Goal: Information Seeking & Learning: Learn about a topic

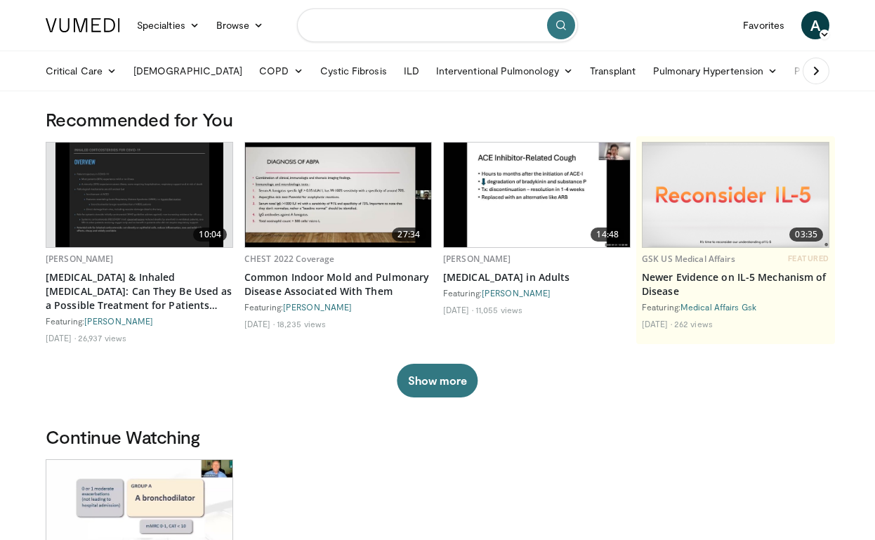
click at [365, 25] on input "Search topics, interventions" at bounding box center [437, 25] width 281 height 34
type input "**********"
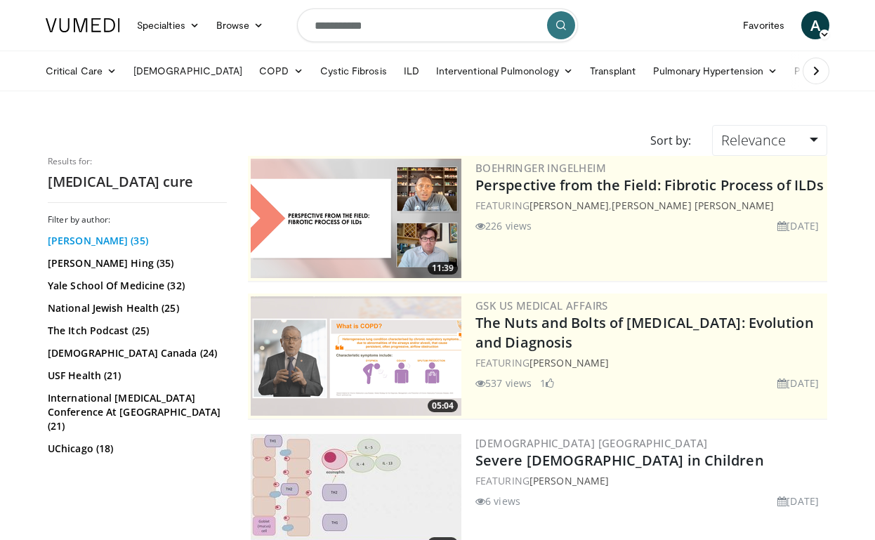
click at [89, 236] on link "Payel Gupta (35)" at bounding box center [135, 241] width 175 height 14
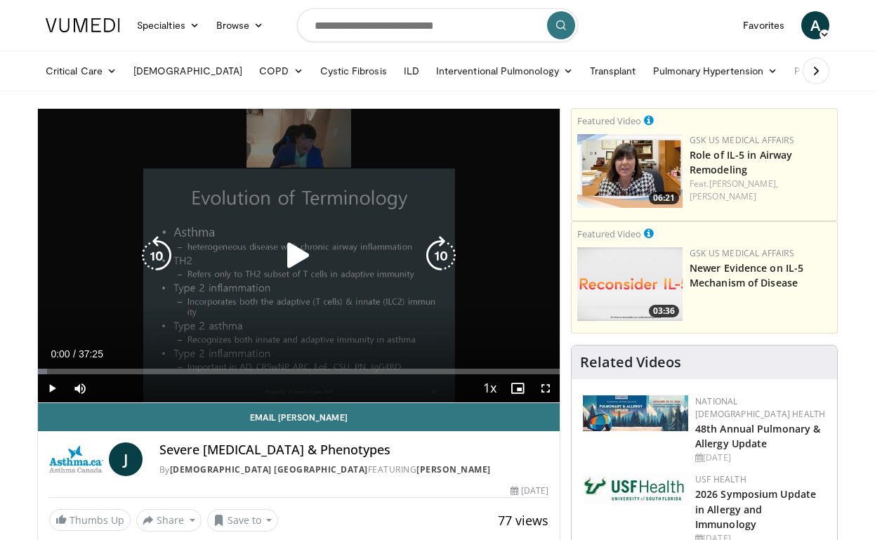
click at [149, 316] on div "10 seconds Tap to unmute" at bounding box center [298, 255] width 521 height 293
click at [264, 254] on div "Video Player" at bounding box center [298, 255] width 313 height 28
click at [304, 256] on icon "Video Player" at bounding box center [298, 255] width 39 height 39
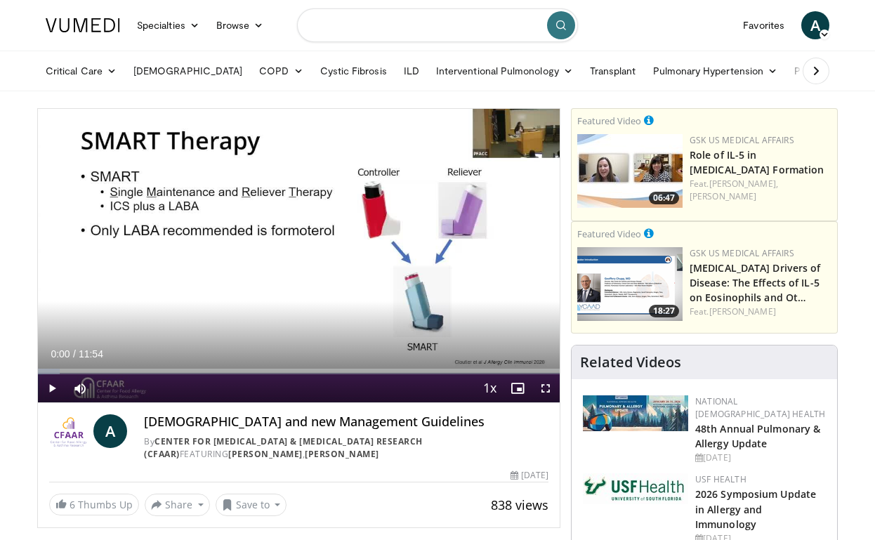
click at [348, 27] on input "Search topics, interventions" at bounding box center [437, 25] width 281 height 34
type input "****"
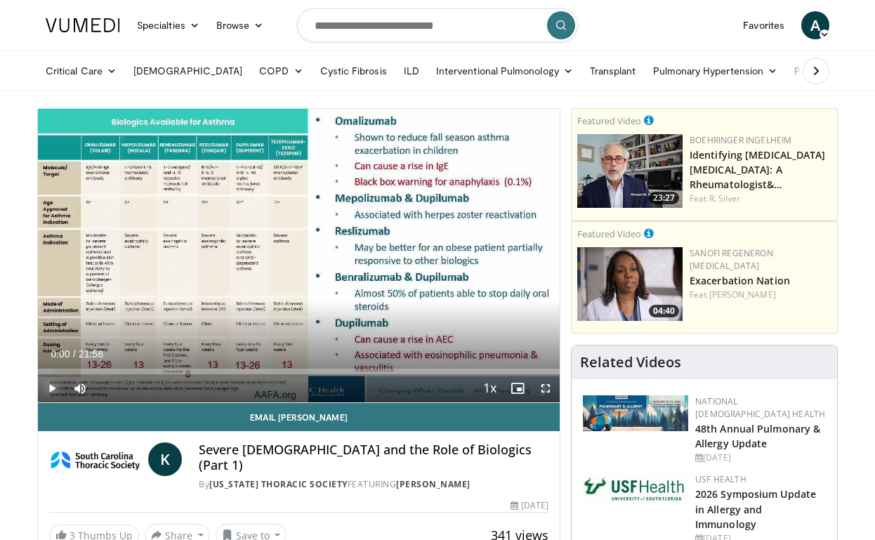
click at [44, 392] on span "Video Player" at bounding box center [52, 388] width 28 height 28
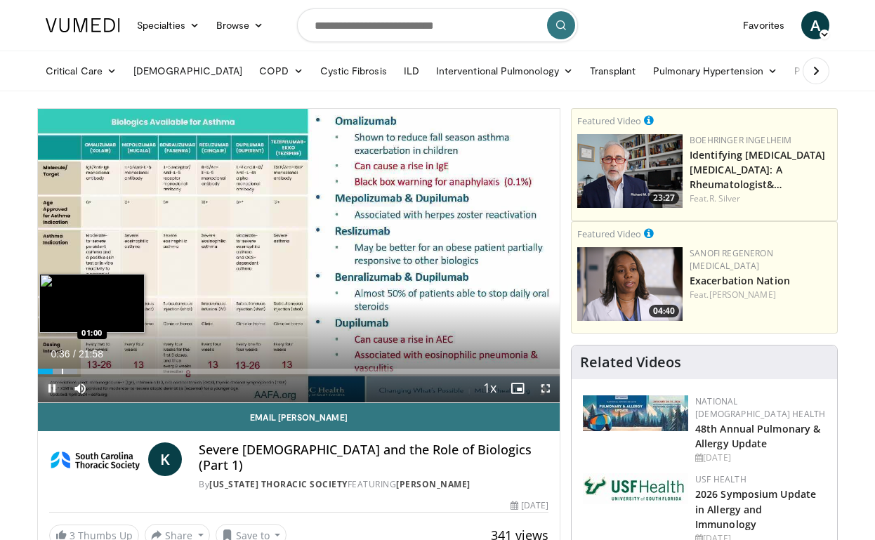
click at [62, 370] on div "Progress Bar" at bounding box center [62, 371] width 1 height 6
click at [71, 371] on div "Progress Bar" at bounding box center [71, 371] width 1 height 6
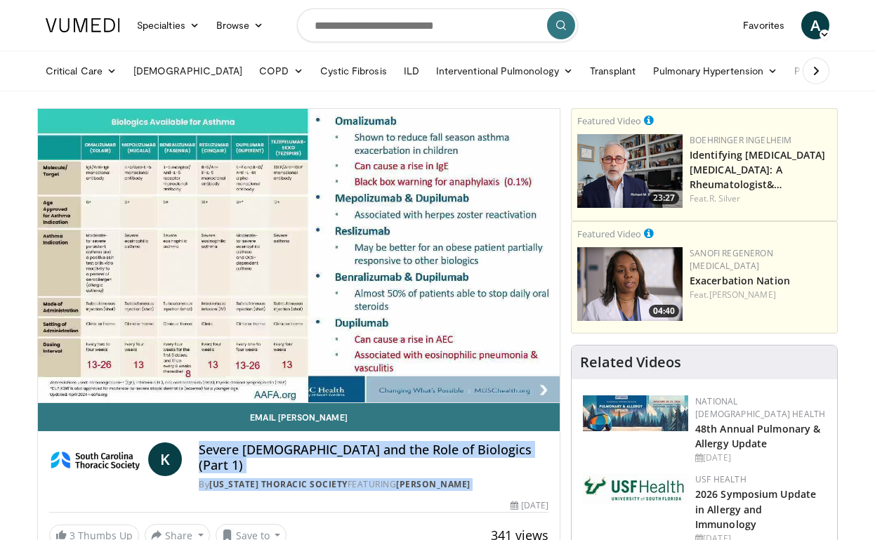
drag, startPoint x: 213, startPoint y: 438, endPoint x: 305, endPoint y: 482, distance: 102.0
click at [305, 482] on div "Email Kelli K Severe Asthma and the Role of Biologics (Part 1) By South Carolin…" at bounding box center [298, 474] width 521 height 143
drag, startPoint x: 305, startPoint y: 482, endPoint x: 249, endPoint y: 438, distance: 70.9
click at [249, 438] on div "Email Kelli K Severe Asthma and the Role of Biologics (Part 1) By South Carolin…" at bounding box center [298, 474] width 521 height 143
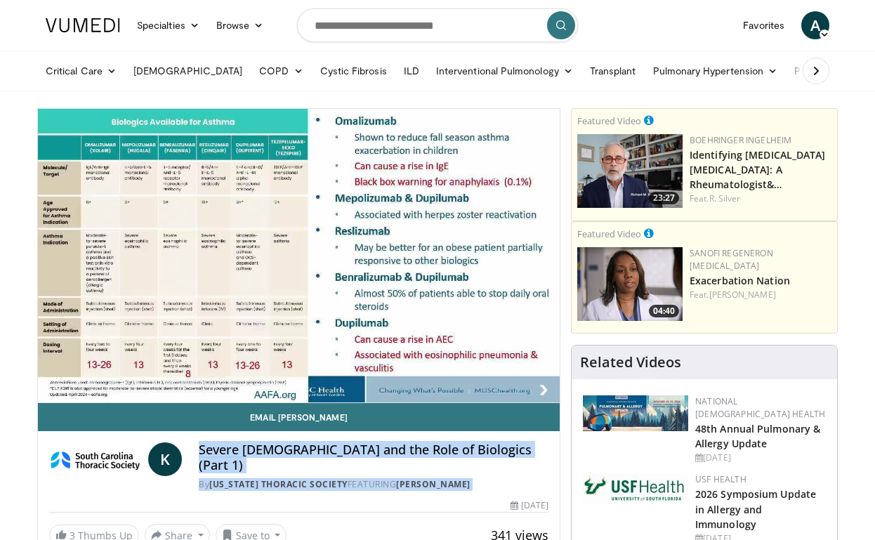
click at [249, 438] on div "K Severe Asthma and the Role of Biologics (Part 1) By South Carolina Thoracic S…" at bounding box center [298, 462] width 521 height 62
drag, startPoint x: 232, startPoint y: 435, endPoint x: 256, endPoint y: 494, distance: 63.6
click at [256, 494] on div "Email Kelli K Severe Asthma and the Role of Biologics (Part 1) By South Carolin…" at bounding box center [298, 474] width 521 height 143
click at [237, 499] on div "341 views April 8, 2025" at bounding box center [298, 505] width 499 height 13
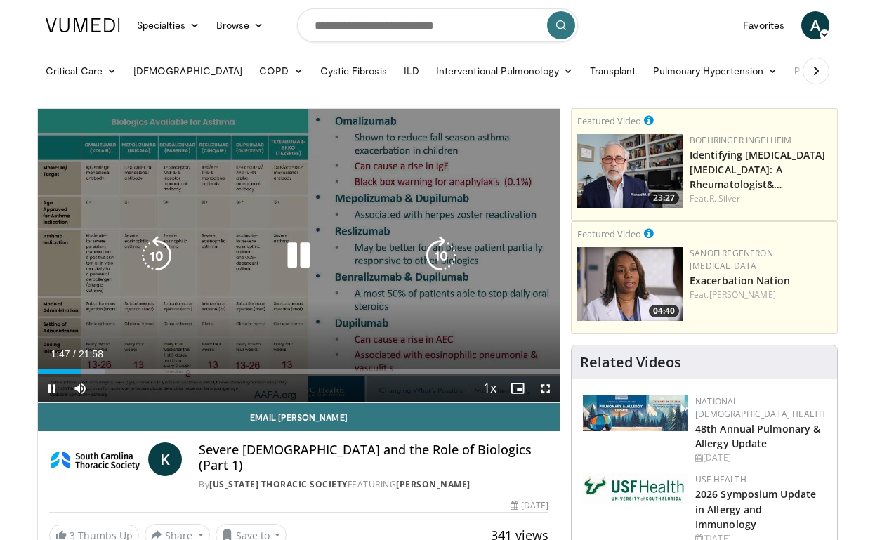
click at [372, 233] on div "10 seconds Tap to unmute" at bounding box center [298, 255] width 521 height 293
click at [228, 303] on div "10 seconds Tap to unmute" at bounding box center [298, 255] width 521 height 293
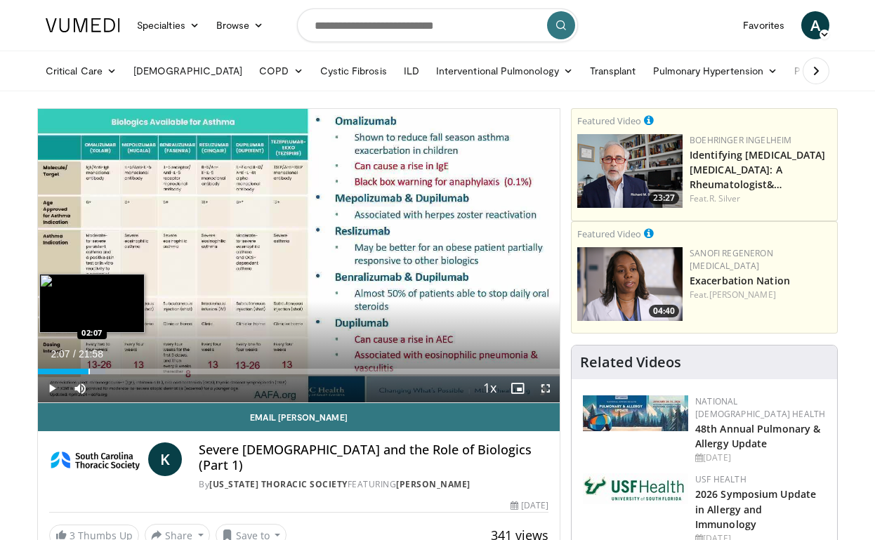
click at [88, 370] on div "Progress Bar" at bounding box center [88, 371] width 1 height 6
click at [111, 370] on div "Progress Bar" at bounding box center [111, 371] width 1 height 6
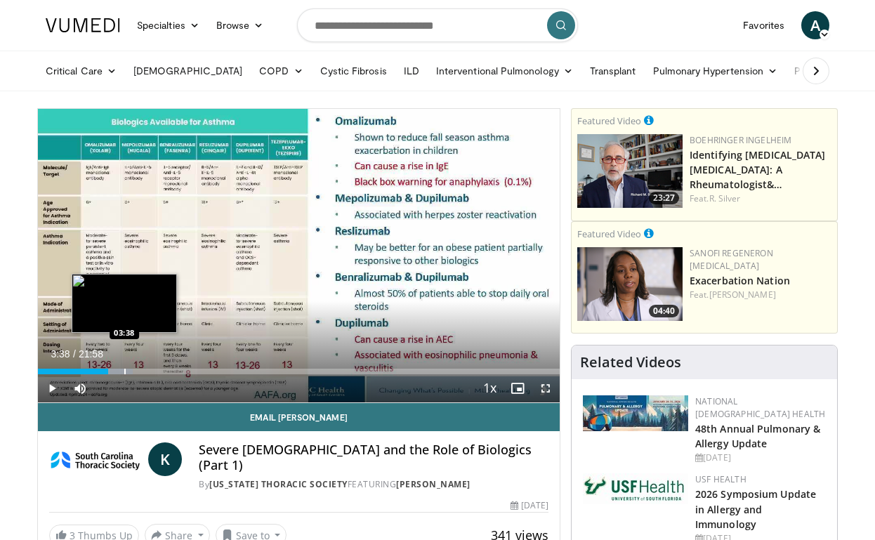
click at [124, 371] on div "Progress Bar" at bounding box center [124, 371] width 1 height 6
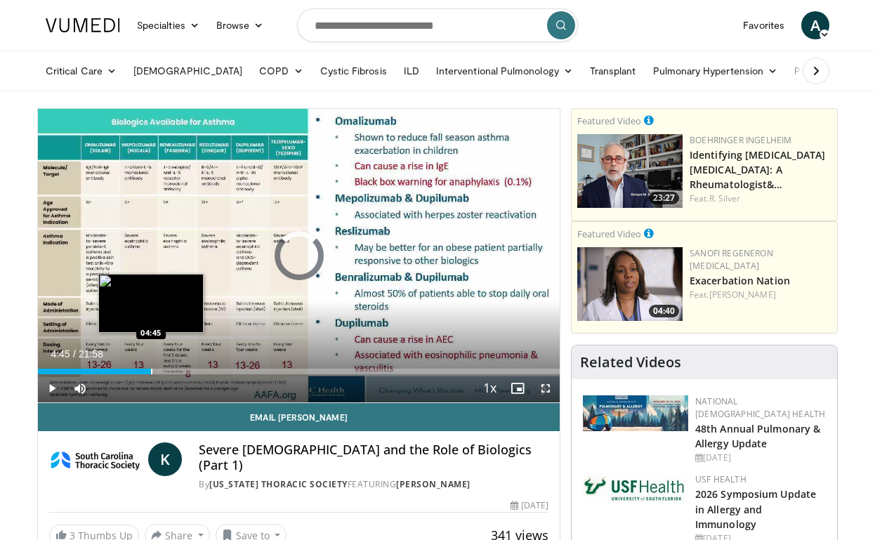
click at [151, 372] on div "Progress Bar" at bounding box center [151, 371] width 1 height 6
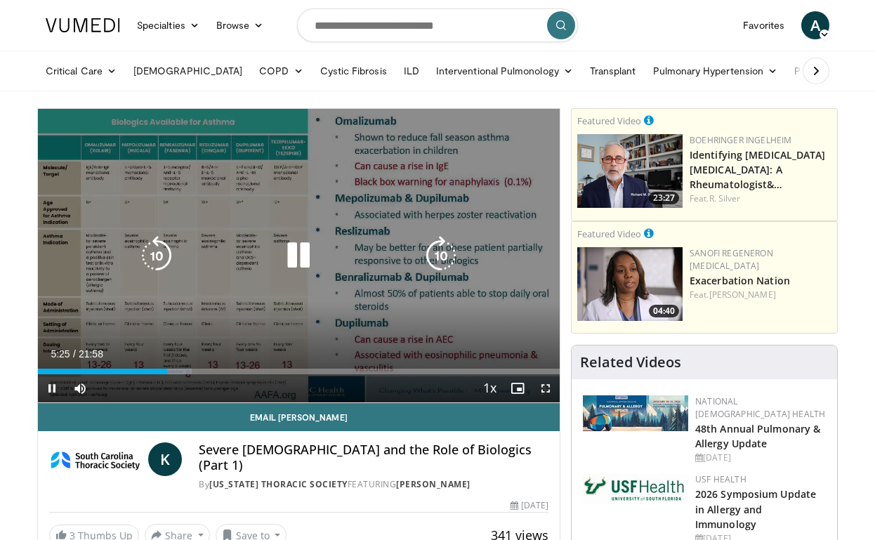
click at [303, 260] on icon "Video Player" at bounding box center [298, 255] width 39 height 39
click at [337, 235] on div "10 seconds Tap to unmute" at bounding box center [298, 255] width 521 height 293
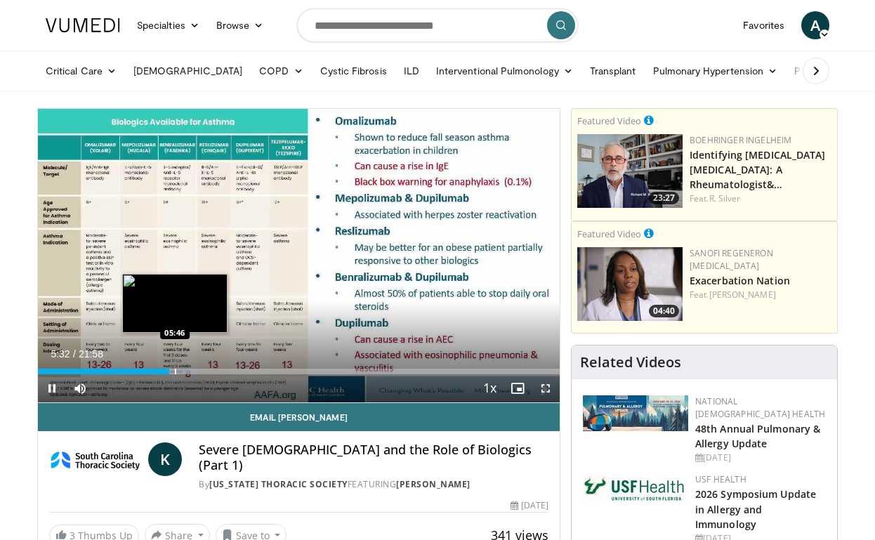
click at [175, 371] on div "Progress Bar" at bounding box center [175, 371] width 1 height 6
click at [184, 371] on div "Progress Bar" at bounding box center [184, 371] width 1 height 6
click at [199, 371] on div "Progress Bar" at bounding box center [199, 371] width 1 height 6
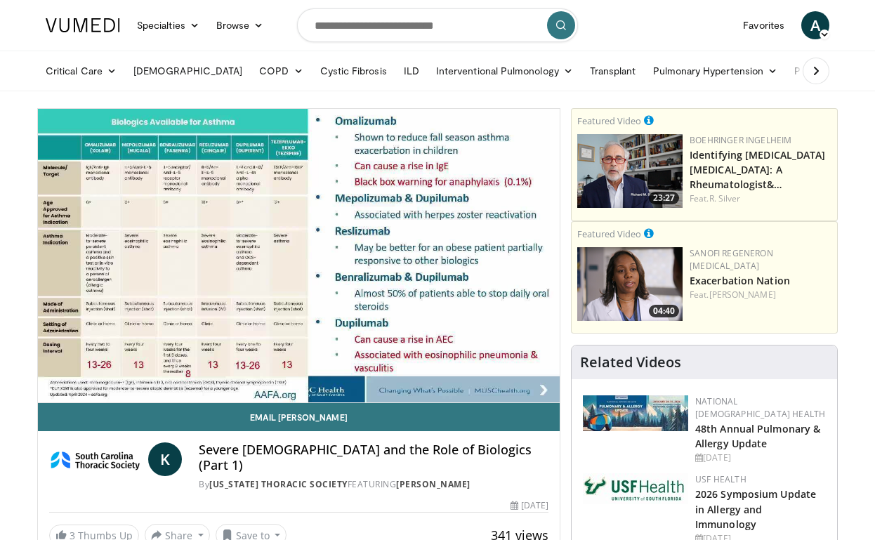
click at [355, 449] on h4 "Severe Asthma and the Role of Biologics (Part 1)" at bounding box center [374, 457] width 350 height 30
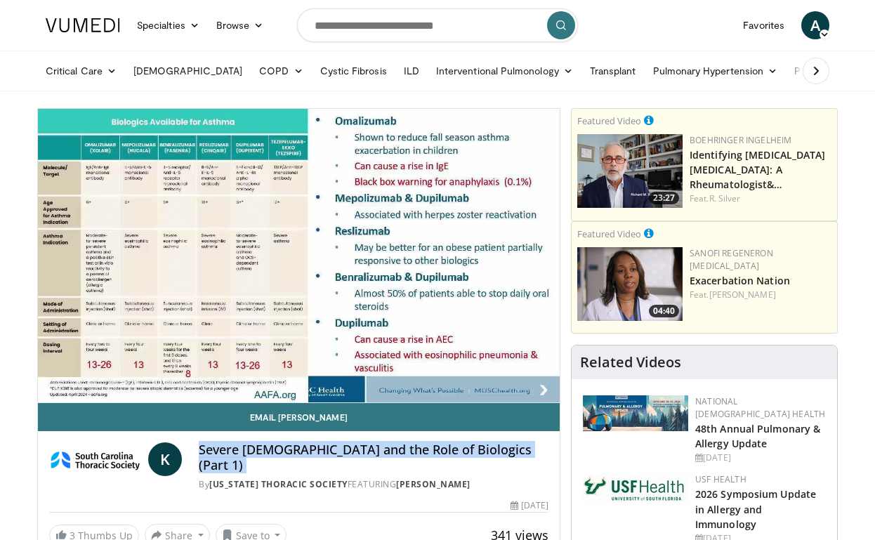
click at [388, 452] on h4 "Severe Asthma and the Role of Biologics (Part 1)" at bounding box center [374, 457] width 350 height 30
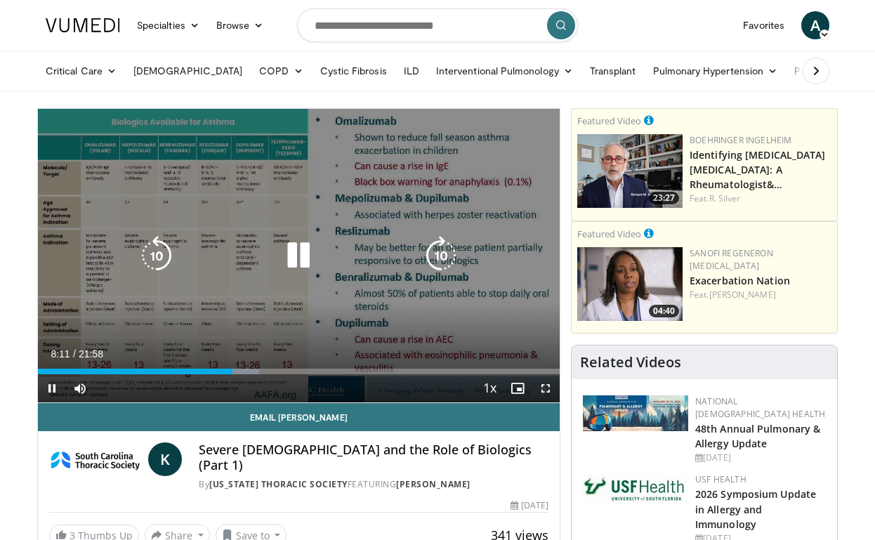
click at [295, 262] on icon "Video Player" at bounding box center [298, 255] width 39 height 39
click at [316, 185] on div "10 seconds Tap to unmute" at bounding box center [298, 255] width 521 height 293
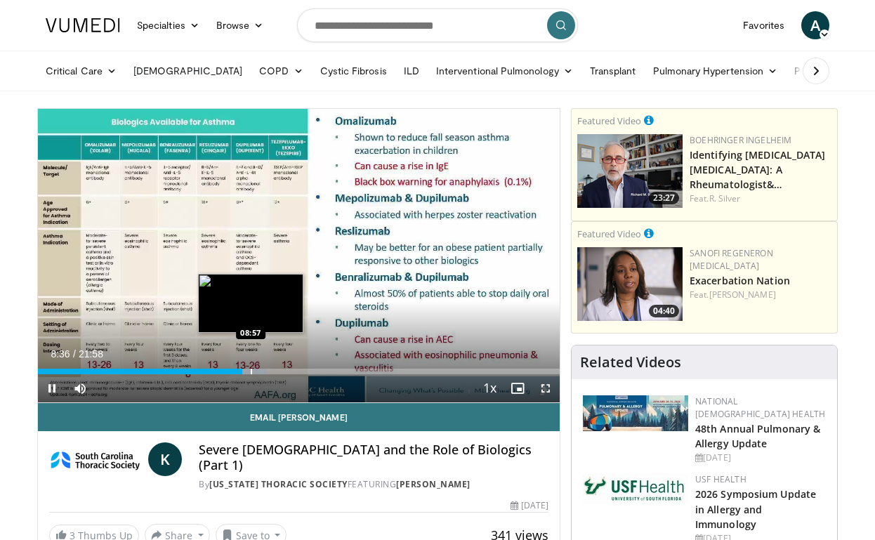
click at [251, 366] on div "Loaded : 43.91% 08:36 08:57" at bounding box center [298, 367] width 521 height 13
click at [250, 373] on div "Progress Bar" at bounding box center [250, 371] width 1 height 6
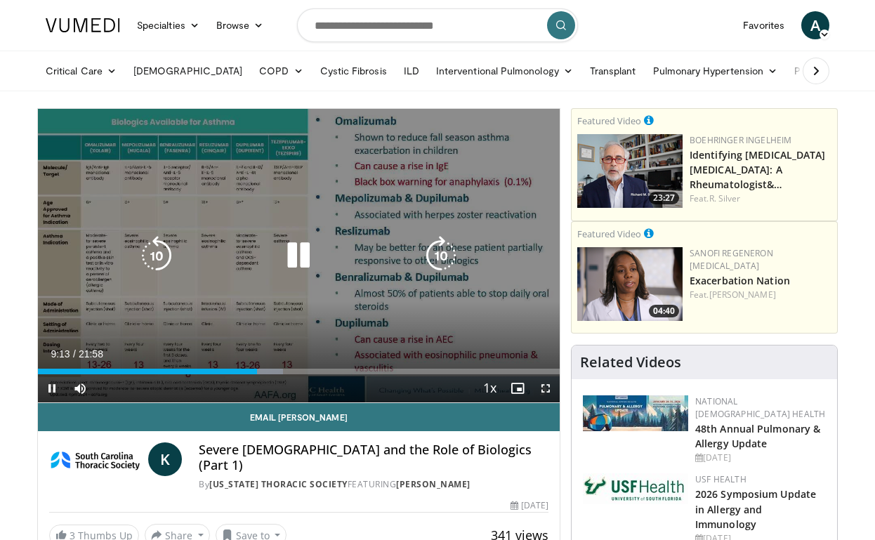
click at [300, 258] on icon "Video Player" at bounding box center [298, 255] width 39 height 39
click at [397, 232] on div "10 seconds Tap to unmute" at bounding box center [298, 255] width 521 height 293
click at [302, 255] on icon "Video Player" at bounding box center [298, 255] width 39 height 39
click at [289, 246] on icon "Video Player" at bounding box center [298, 255] width 39 height 39
click at [291, 247] on icon "Video Player" at bounding box center [298, 255] width 39 height 39
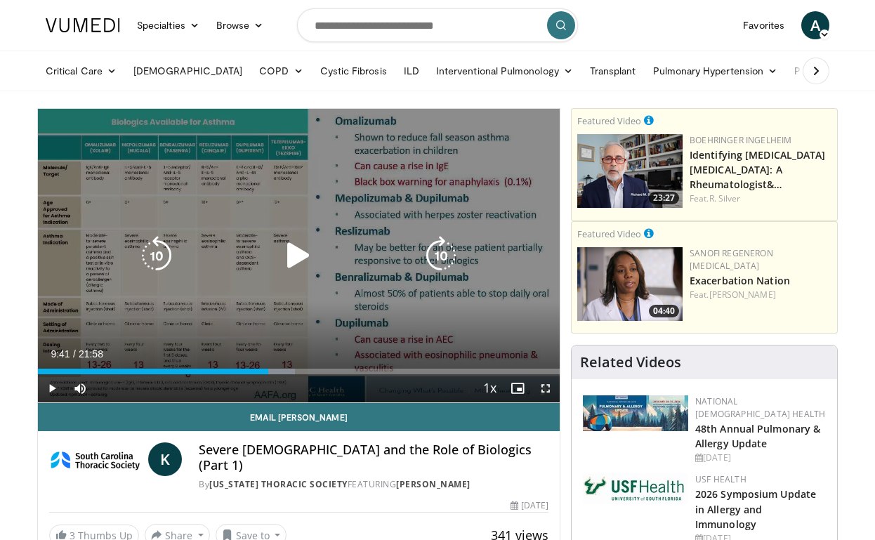
click at [320, 204] on div "10 seconds Tap to unmute" at bounding box center [298, 255] width 521 height 293
click at [299, 258] on icon "Video Player" at bounding box center [298, 255] width 39 height 39
click at [306, 278] on div "10 seconds Tap to unmute" at bounding box center [298, 255] width 521 height 293
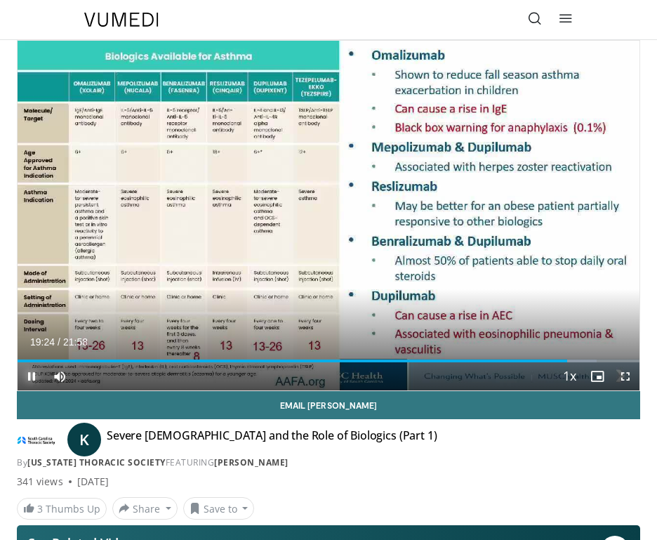
click at [35, 374] on span "Video Player" at bounding box center [32, 376] width 28 height 28
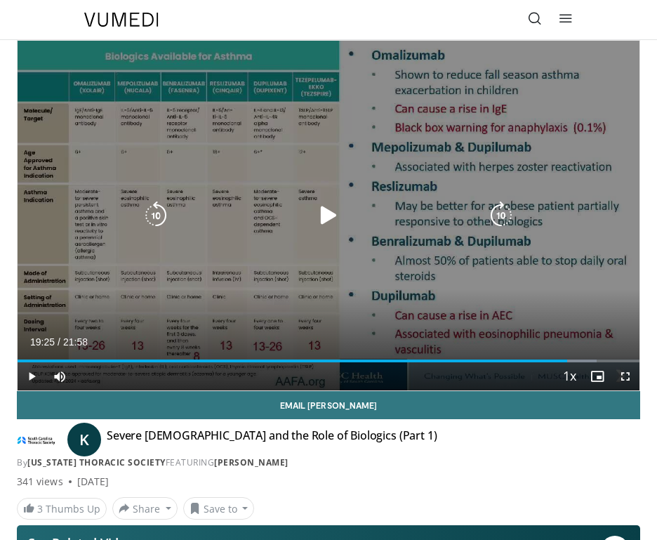
click at [327, 222] on icon "Video Player" at bounding box center [328, 215] width 28 height 28
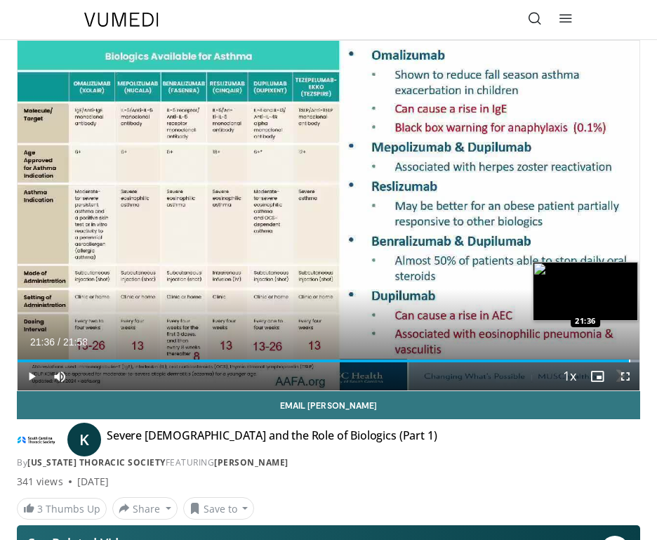
click at [629, 359] on div "Progress Bar" at bounding box center [629, 360] width 1 height 3
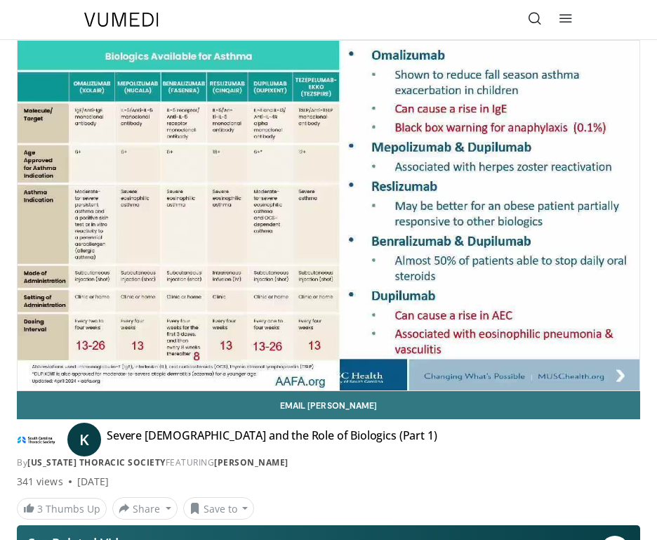
drag, startPoint x: 427, startPoint y: 484, endPoint x: 389, endPoint y: 470, distance: 40.7
click at [389, 470] on div "Email Kelli K Severe Asthma and the Role of Biologics (Part 1) By South Carolin…" at bounding box center [328, 455] width 623 height 128
drag, startPoint x: 407, startPoint y: 475, endPoint x: 371, endPoint y: 427, distance: 60.2
click at [371, 427] on div "Email Kelli K Severe Asthma and the Role of Biologics (Part 1) By South Carolin…" at bounding box center [328, 455] width 623 height 128
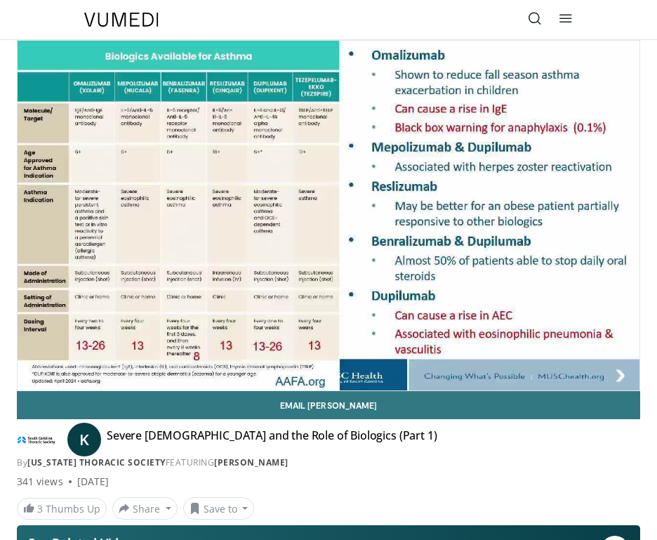
click at [388, 460] on div "By South Carolina Thoracic Society FEATURING Kelli Williams" at bounding box center [328, 462] width 623 height 13
drag, startPoint x: 388, startPoint y: 479, endPoint x: 2, endPoint y: 423, distance: 390.1
click at [8, 423] on div "**********" at bounding box center [328, 402] width 644 height 724
drag, startPoint x: 12, startPoint y: 423, endPoint x: 246, endPoint y: 483, distance: 241.9
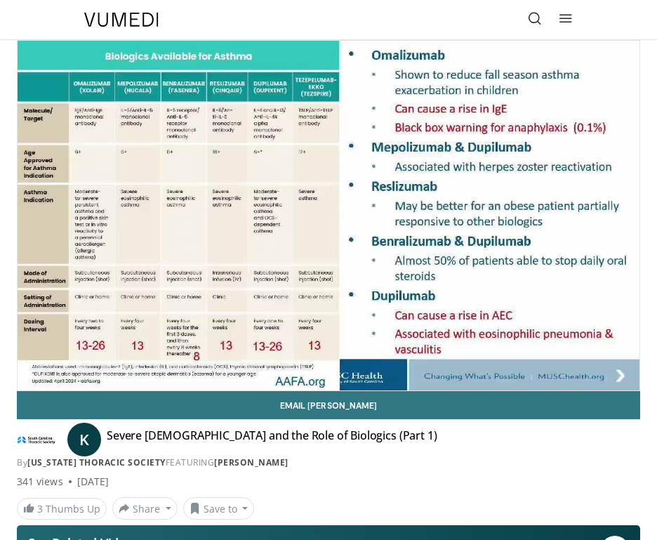
click at [246, 483] on div "**********" at bounding box center [328, 402] width 644 height 724
click at [246, 483] on div "341 views April 8, 2025" at bounding box center [328, 481] width 623 height 14
drag, startPoint x: 284, startPoint y: 485, endPoint x: 13, endPoint y: 425, distance: 276.9
click at [13, 425] on div "**********" at bounding box center [328, 402] width 644 height 724
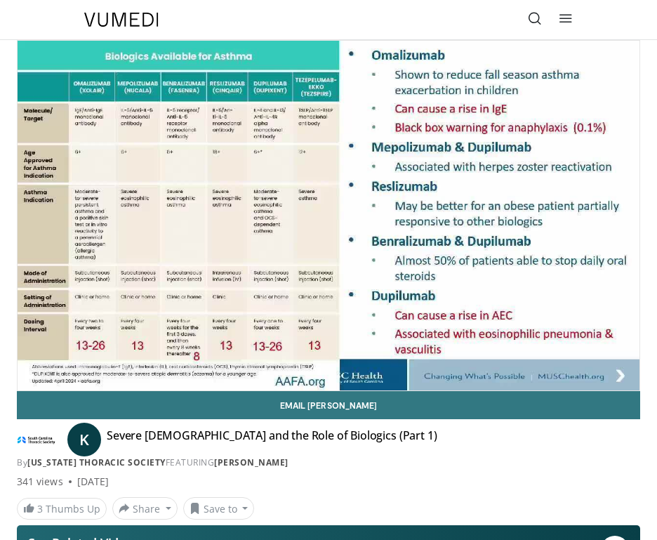
drag, startPoint x: 17, startPoint y: 424, endPoint x: 227, endPoint y: 486, distance: 219.4
click at [227, 486] on div "Email Kelli K Severe Asthma and the Role of Biologics (Part 1) By South Carolin…" at bounding box center [328, 455] width 623 height 128
click at [227, 486] on div "341 views April 8, 2025" at bounding box center [328, 481] width 623 height 14
drag, startPoint x: 328, startPoint y: 485, endPoint x: 1, endPoint y: 430, distance: 331.7
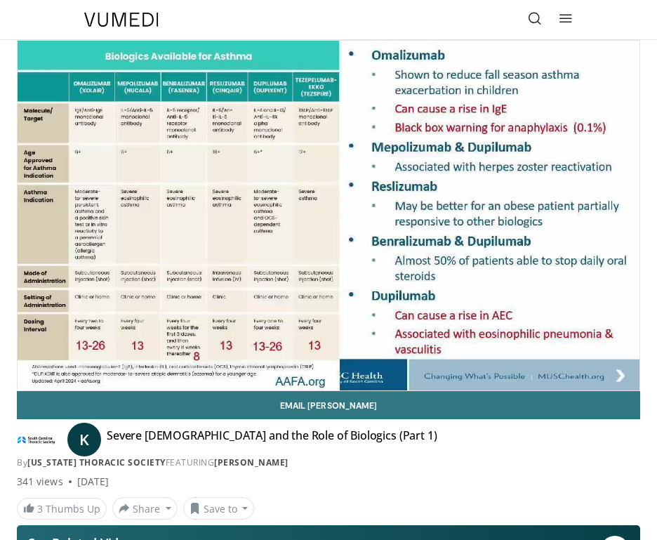
click at [10, 427] on div "**********" at bounding box center [328, 402] width 644 height 724
drag, startPoint x: 6, startPoint y: 425, endPoint x: 225, endPoint y: 488, distance: 227.2
click at [225, 488] on div "**********" at bounding box center [328, 402] width 644 height 724
click at [225, 488] on div "341 views April 8, 2025" at bounding box center [328, 481] width 623 height 14
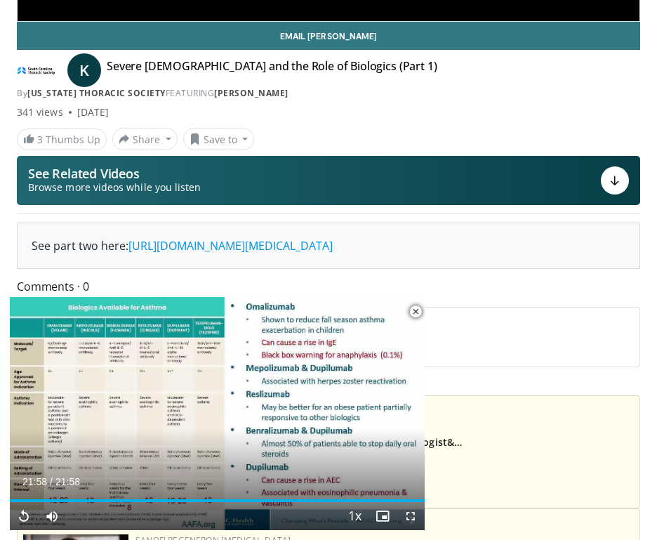
scroll to position [392, 0]
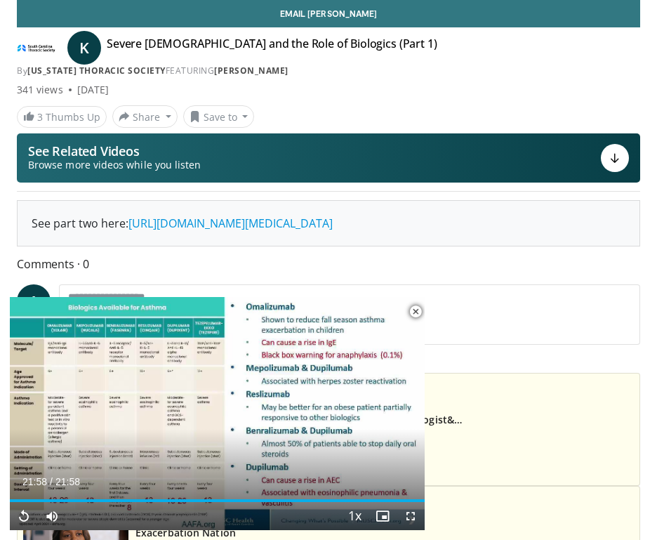
click at [416, 312] on span "Video Player" at bounding box center [415, 312] width 28 height 28
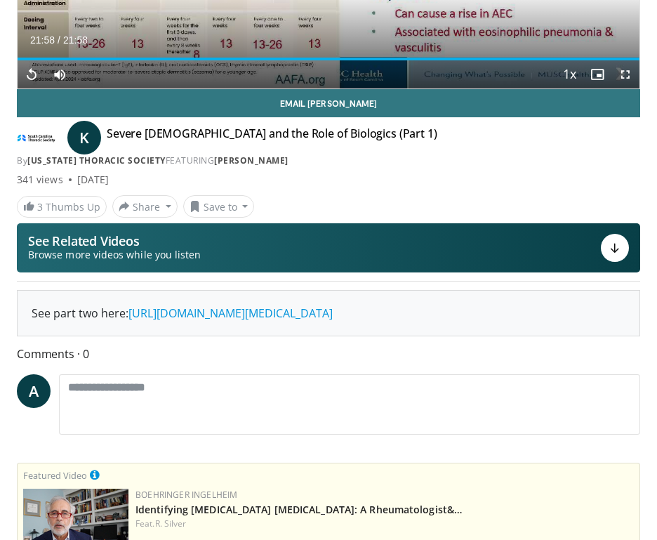
scroll to position [405, 0]
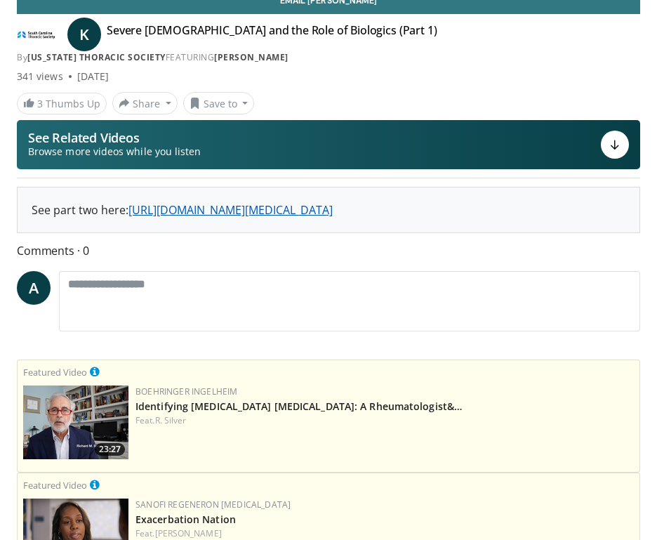
click at [262, 213] on link "https://www.vumedi.com/video/biologics-in-asthma-comparative-impact-emerging-st…" at bounding box center [230, 209] width 204 height 15
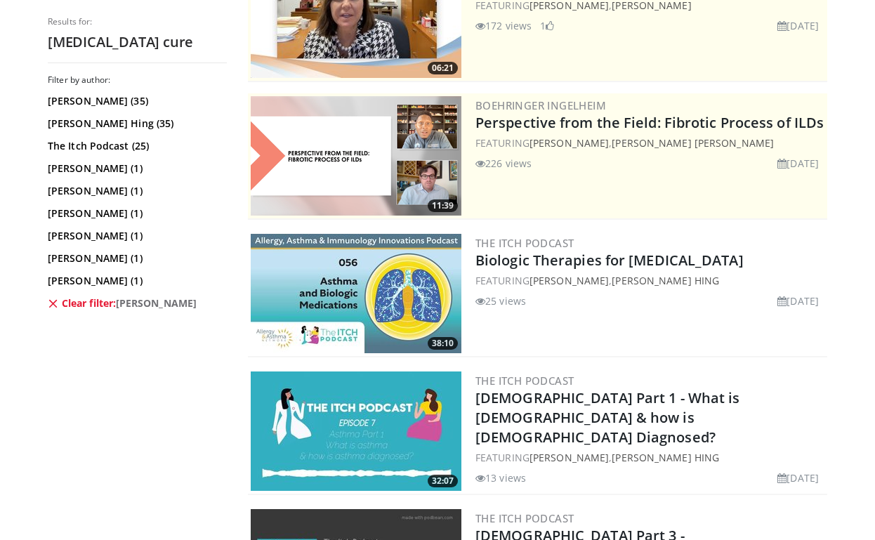
scroll to position [231, 0]
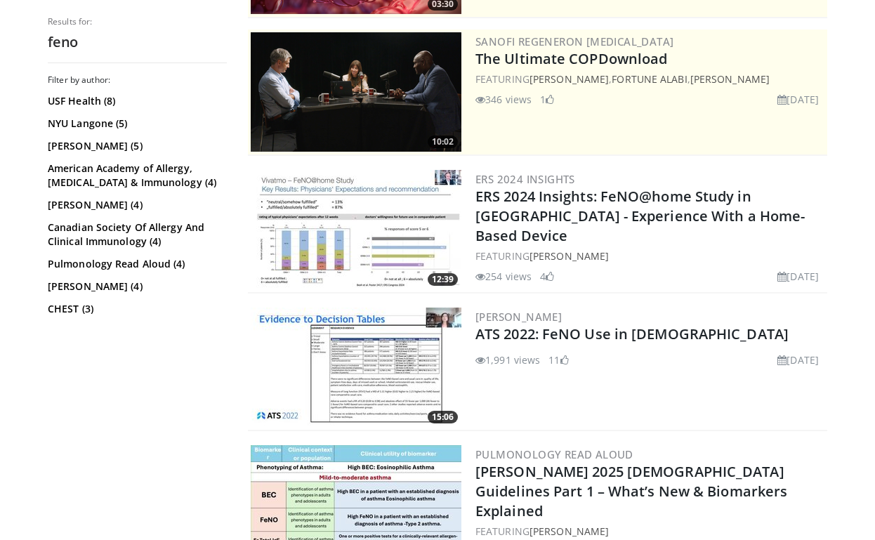
scroll to position [440, 0]
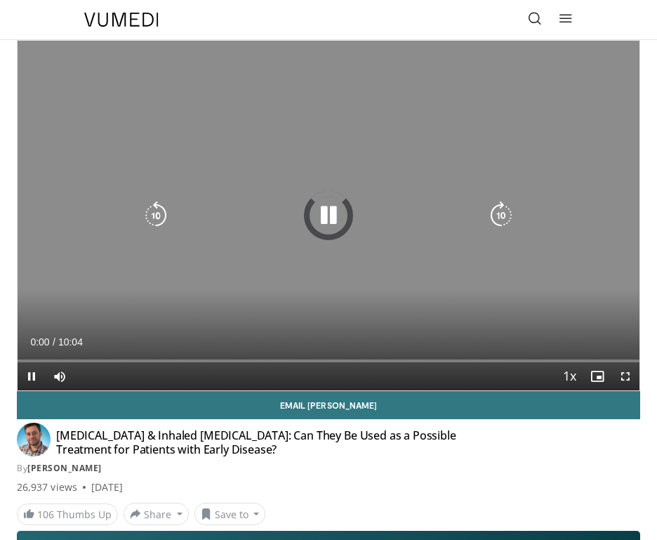
click at [322, 217] on icon "Video Player" at bounding box center [328, 215] width 28 height 28
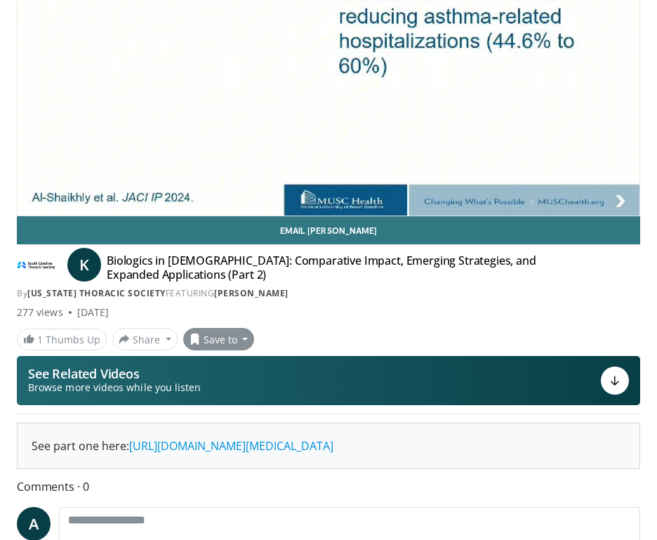
scroll to position [187, 0]
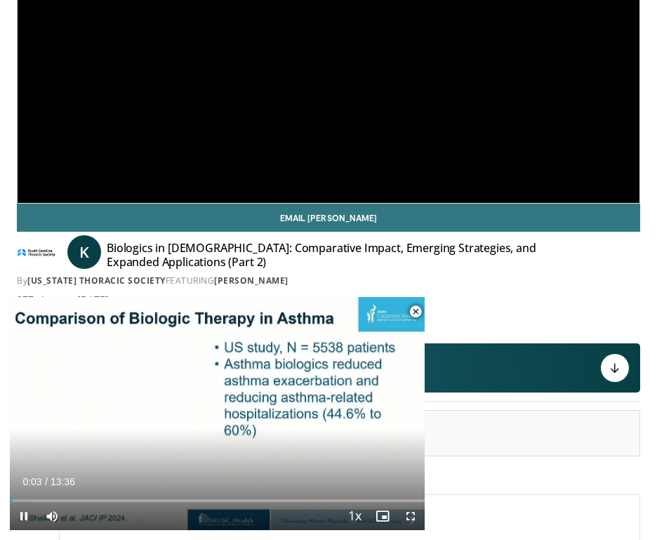
click at [415, 313] on span "Video Player" at bounding box center [415, 312] width 28 height 28
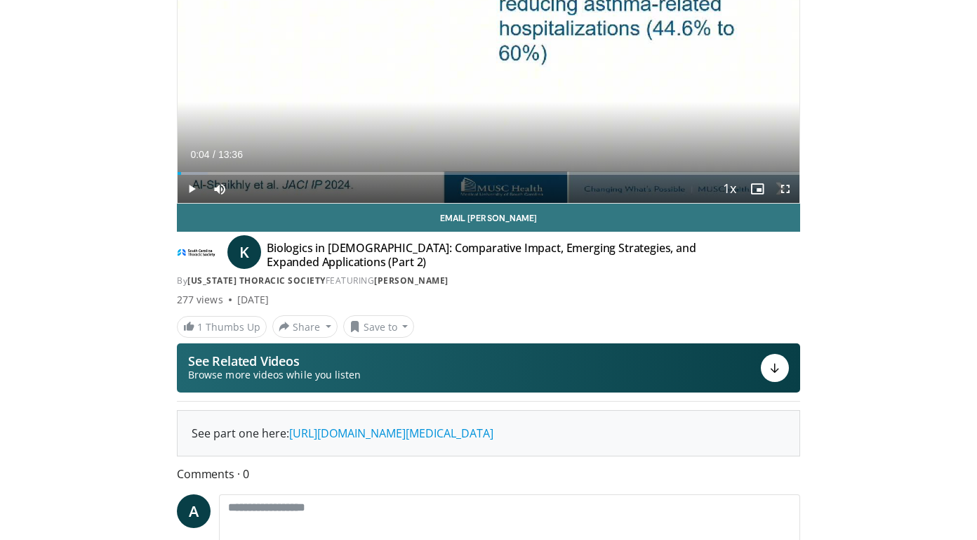
scroll to position [0, 0]
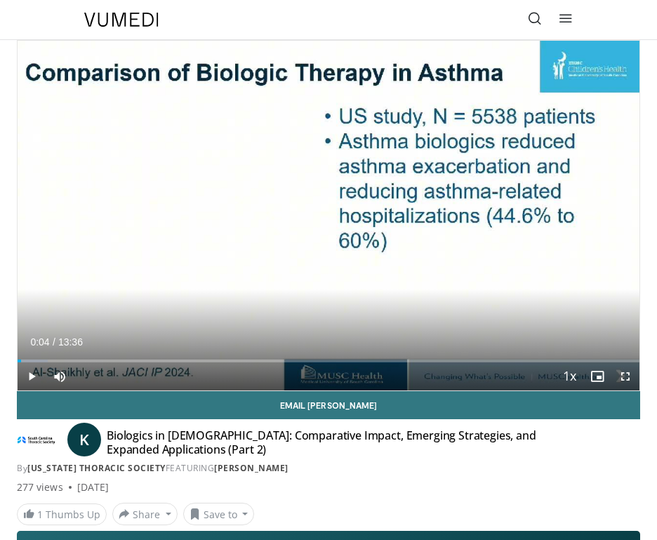
click at [58, 356] on div "Loaded : 4.88% 00:04 00:52" at bounding box center [329, 355] width 622 height 13
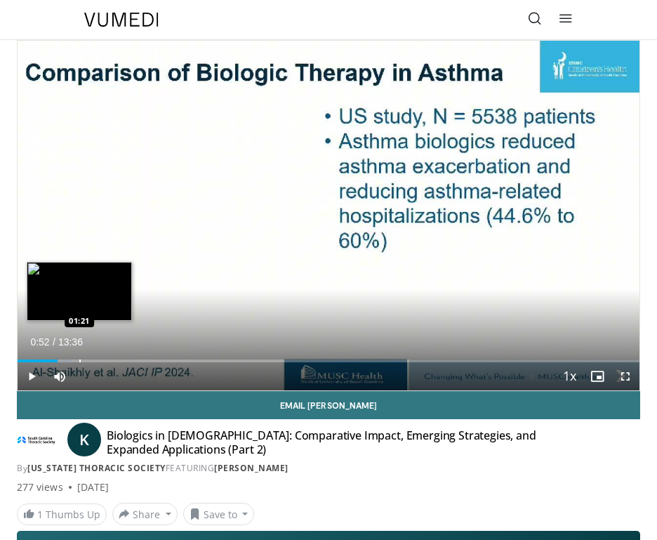
click at [79, 360] on div "Progress Bar" at bounding box center [79, 360] width 1 height 3
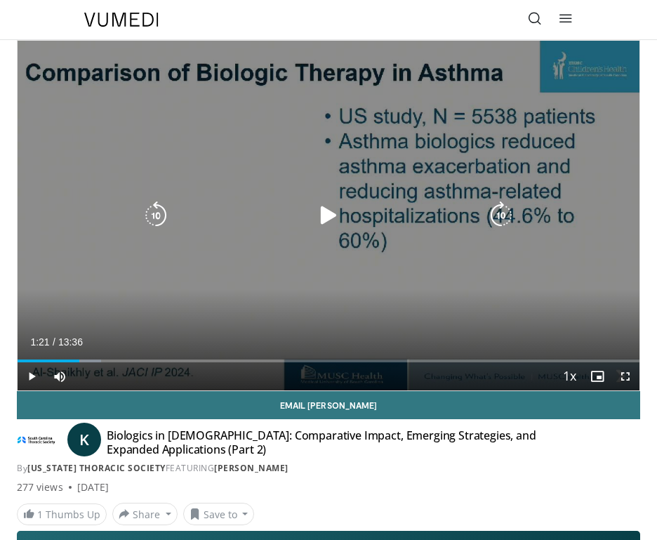
click at [274, 228] on div "Video Player" at bounding box center [328, 215] width 373 height 28
click at [326, 220] on icon "Video Player" at bounding box center [328, 215] width 28 height 28
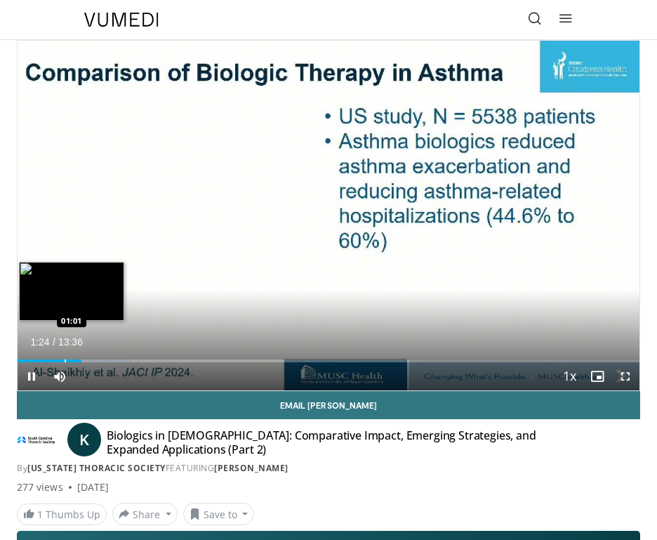
click at [65, 361] on div "Progress Bar" at bounding box center [65, 360] width 1 height 3
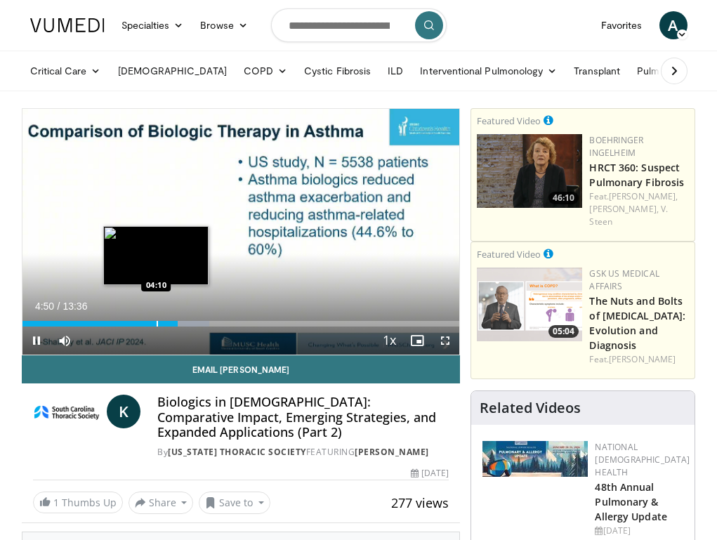
click at [157, 323] on div "Progress Bar" at bounding box center [157, 324] width 1 height 6
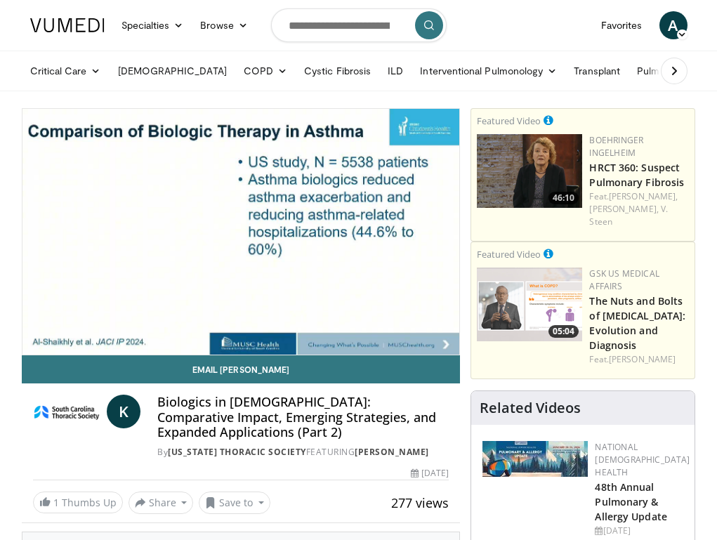
click at [204, 416] on h4 "Biologics in Asthma: Comparative Impact, Emerging Strategies, and Expanded Appl…" at bounding box center [302, 417] width 291 height 46
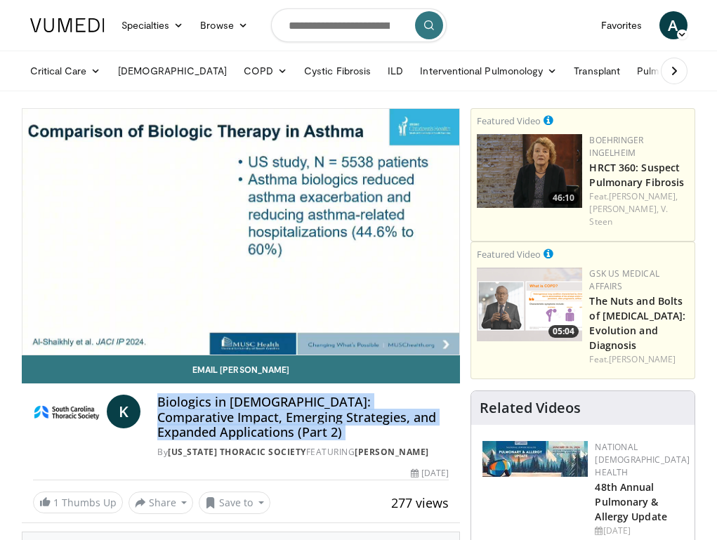
click at [246, 407] on h4 "Biologics in Asthma: Comparative Impact, Emerging Strategies, and Expanded Appl…" at bounding box center [302, 417] width 291 height 46
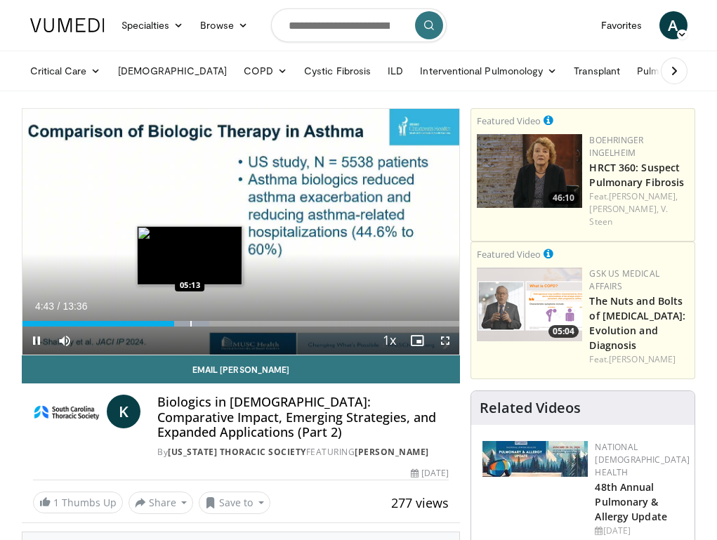
click at [190, 324] on div "Progress Bar" at bounding box center [190, 324] width 1 height 6
click at [197, 322] on div "Progress Bar" at bounding box center [197, 324] width 1 height 6
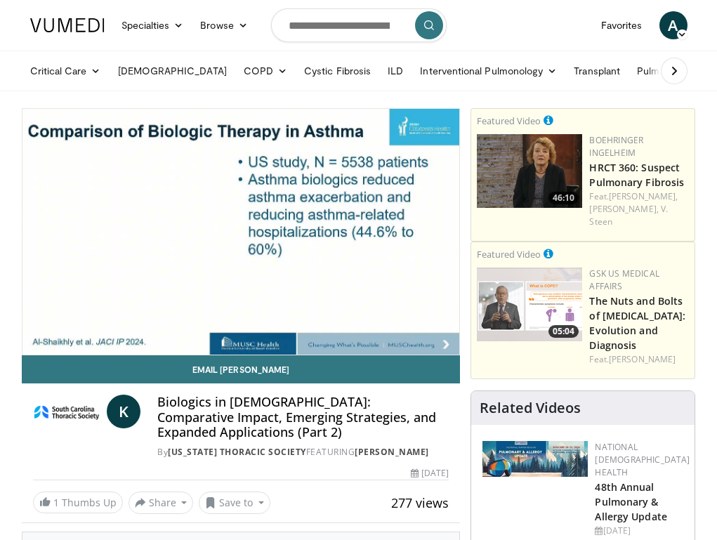
click at [199, 411] on h4 "Biologics in Asthma: Comparative Impact, Emerging Strategies, and Expanded Appl…" at bounding box center [302, 417] width 291 height 46
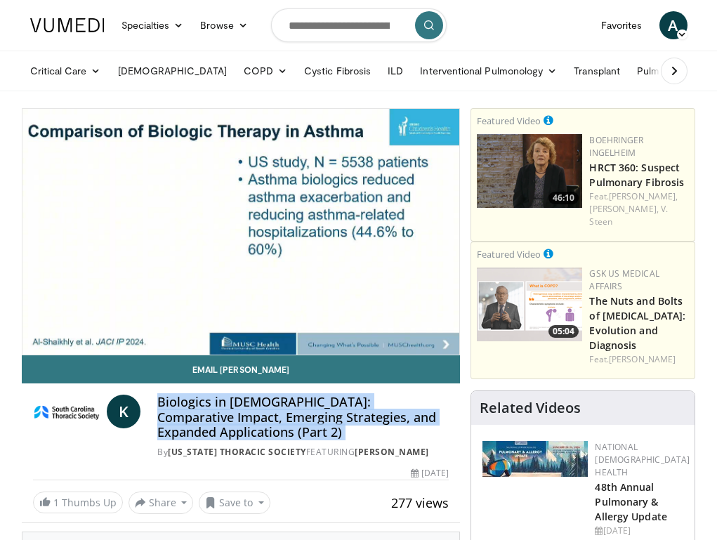
click at [237, 414] on h4 "Biologics in Asthma: Comparative Impact, Emerging Strategies, and Expanded Appl…" at bounding box center [302, 417] width 291 height 46
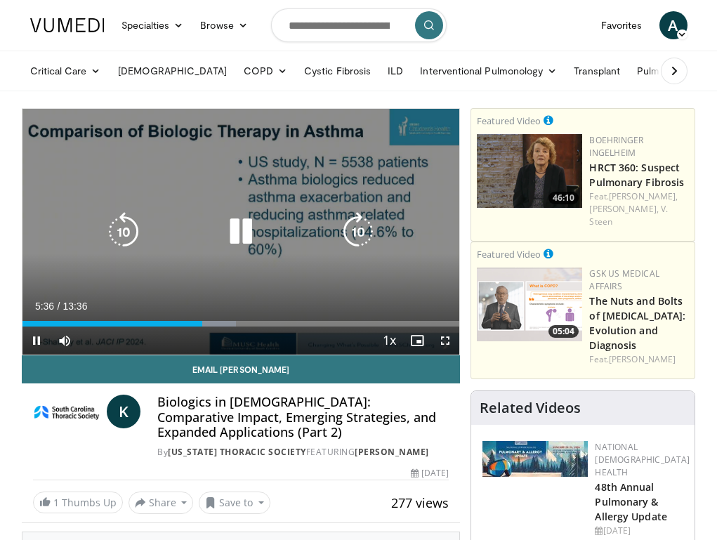
click at [246, 229] on icon "Video Player" at bounding box center [240, 231] width 39 height 39
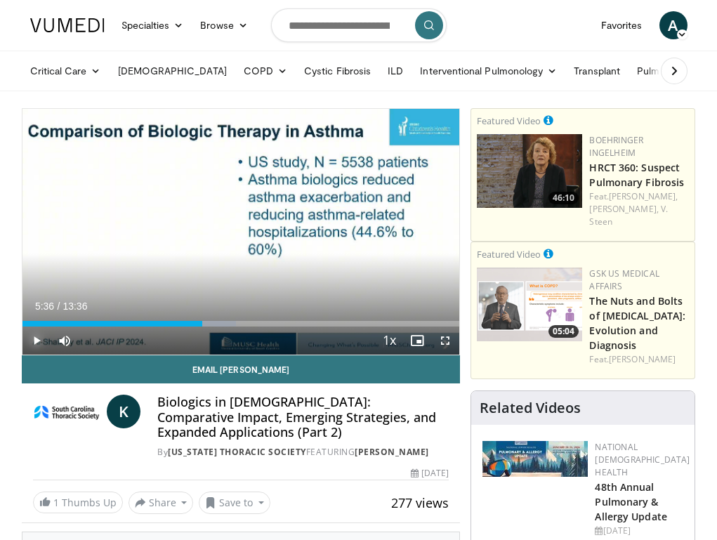
click at [39, 341] on span "Video Player" at bounding box center [36, 340] width 28 height 28
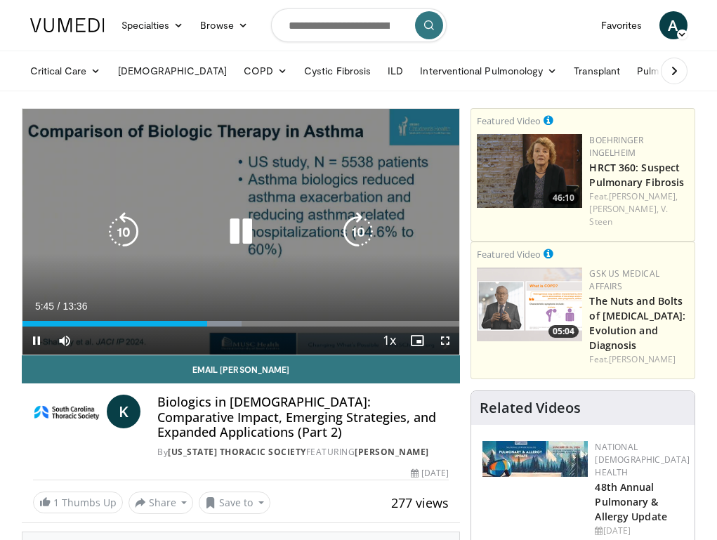
click at [239, 225] on icon "Video Player" at bounding box center [240, 231] width 39 height 39
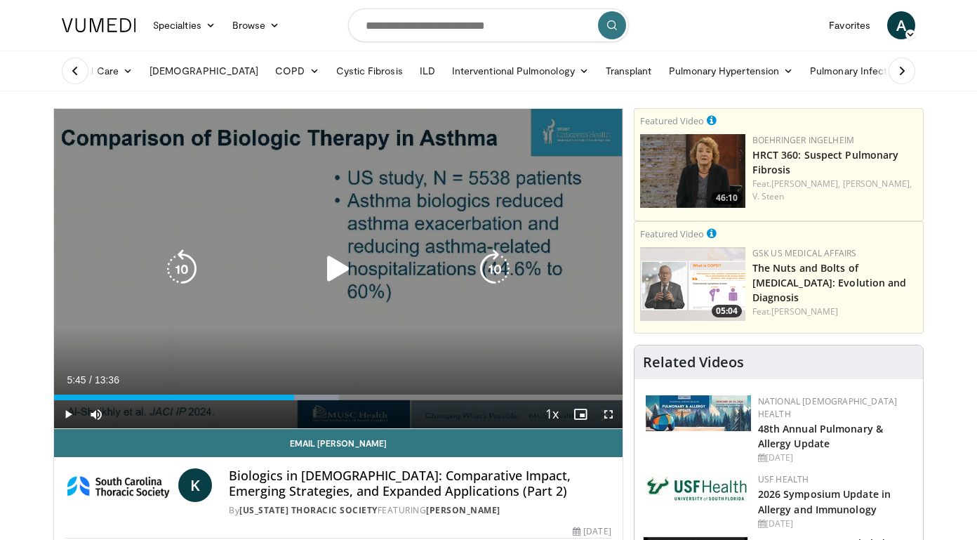
click at [337, 265] on icon "Video Player" at bounding box center [338, 268] width 39 height 39
click at [337, 264] on icon "Video Player" at bounding box center [338, 268] width 39 height 39
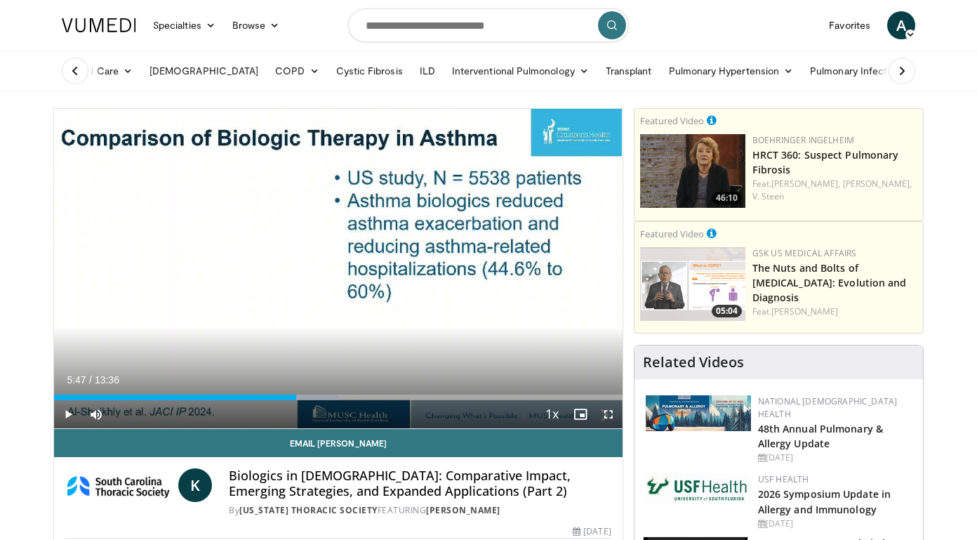
click at [305, 480] on h4 "Biologics in Asthma: Comparative Impact, Emerging Strategies, and Expanded Appl…" at bounding box center [420, 483] width 382 height 30
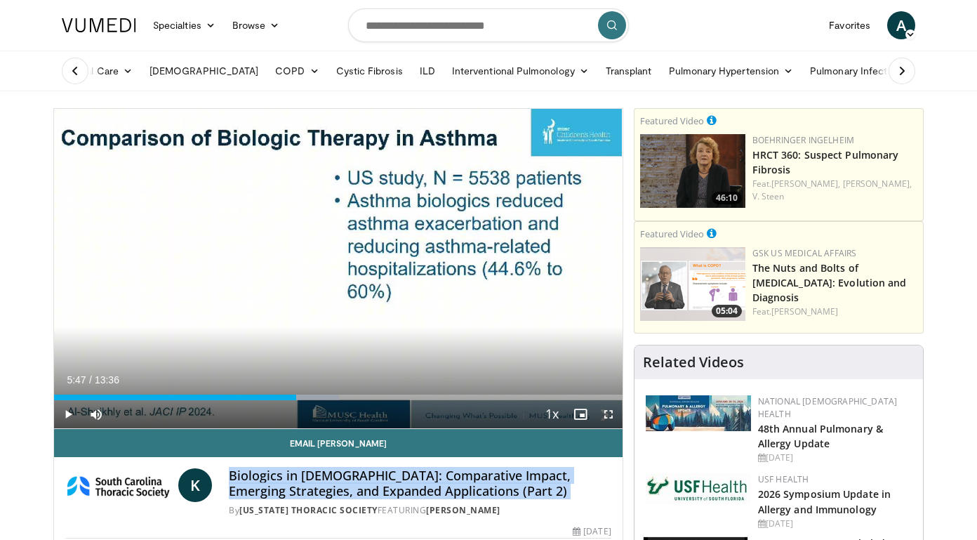
click at [338, 487] on h4 "Biologics in Asthma: Comparative Impact, Emerging Strategies, and Expanded Appl…" at bounding box center [420, 483] width 382 height 30
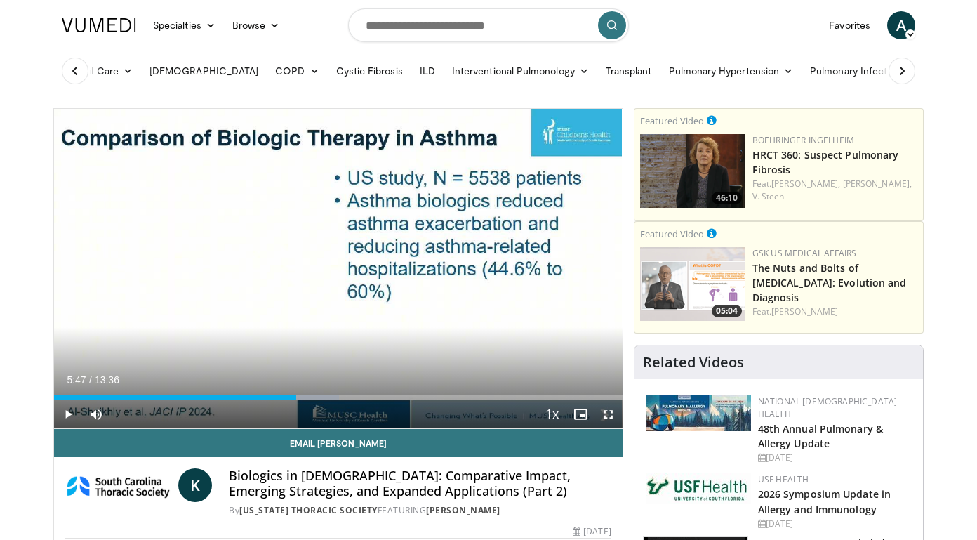
click at [331, 490] on h4 "Biologics in Asthma: Comparative Impact, Emerging Strategies, and Expanded Appl…" at bounding box center [420, 483] width 382 height 30
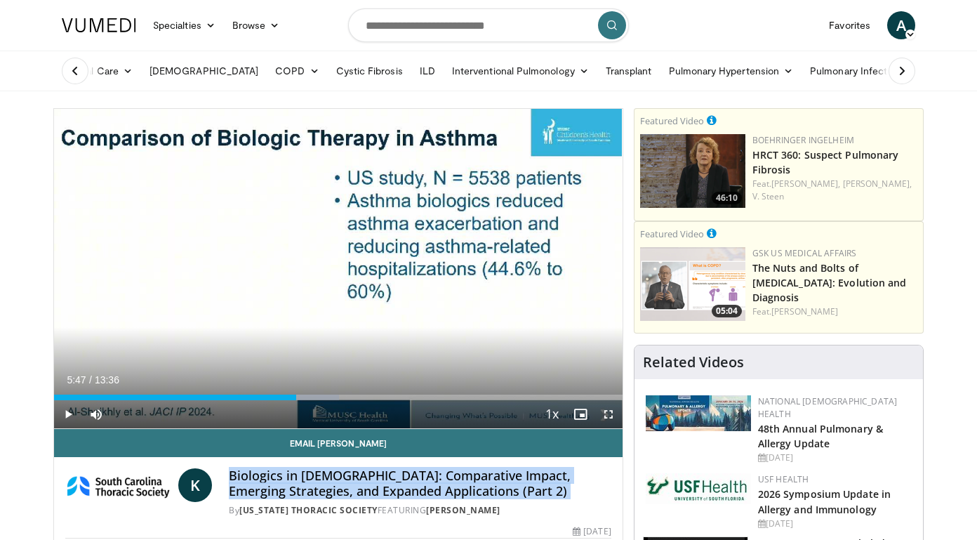
click at [352, 488] on h4 "Biologics in Asthma: Comparative Impact, Emerging Strategies, and Expanded Appl…" at bounding box center [420, 483] width 382 height 30
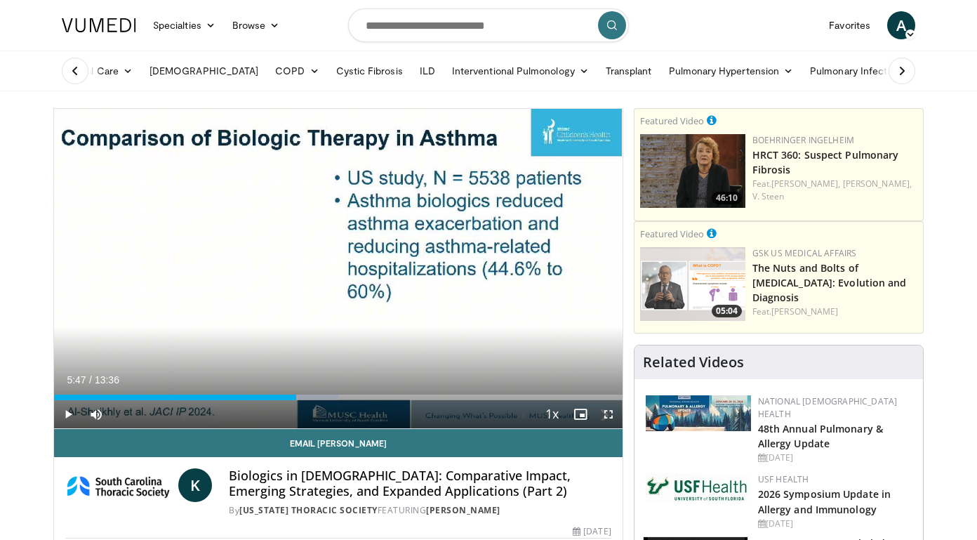
click at [352, 488] on h4 "Biologics in Asthma: Comparative Impact, Emerging Strategies, and Expanded Appl…" at bounding box center [420, 483] width 382 height 30
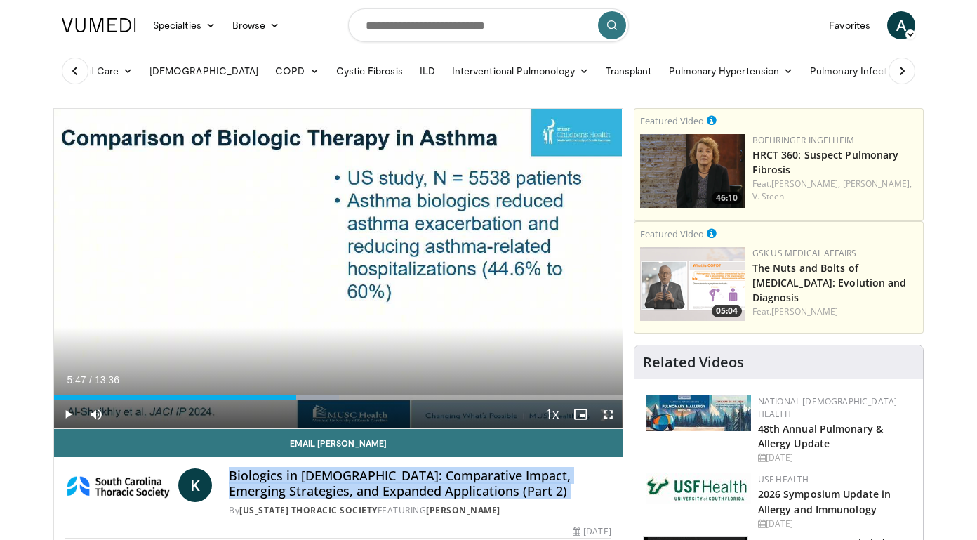
click at [336, 487] on h4 "Biologics in Asthma: Comparative Impact, Emerging Strategies, and Expanded Appl…" at bounding box center [420, 483] width 382 height 30
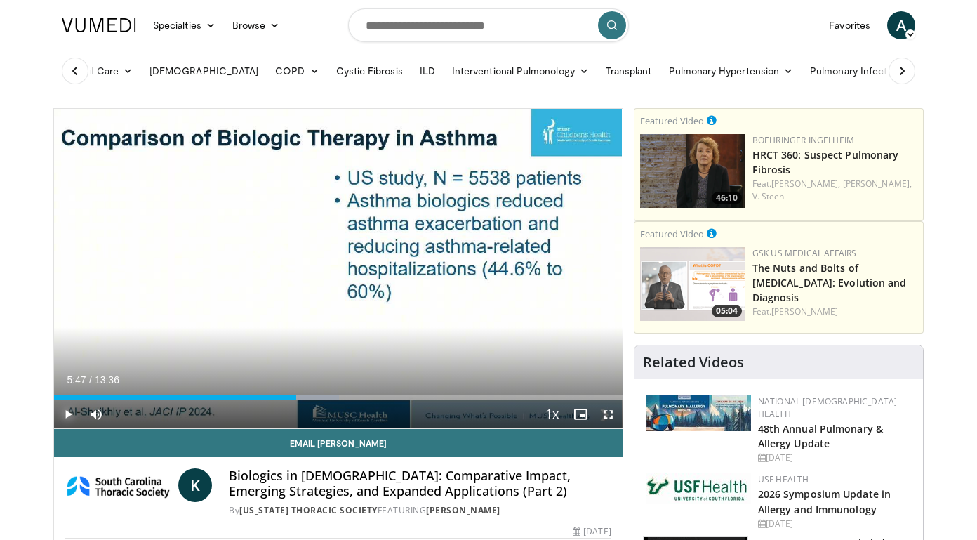
click at [69, 415] on span "Video Player" at bounding box center [68, 414] width 28 height 28
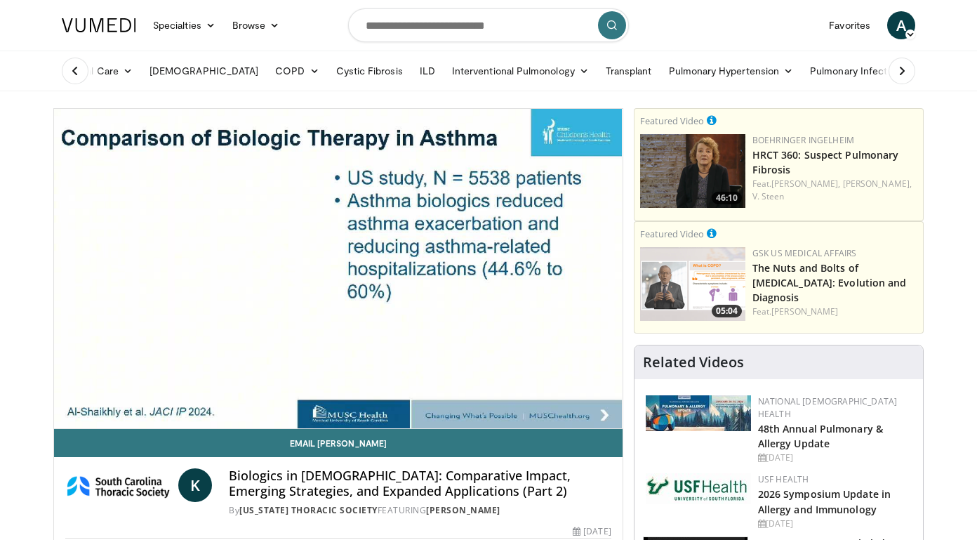
click at [367, 481] on h4 "Biologics in Asthma: Comparative Impact, Emerging Strategies, and Expanded Appl…" at bounding box center [420, 483] width 382 height 30
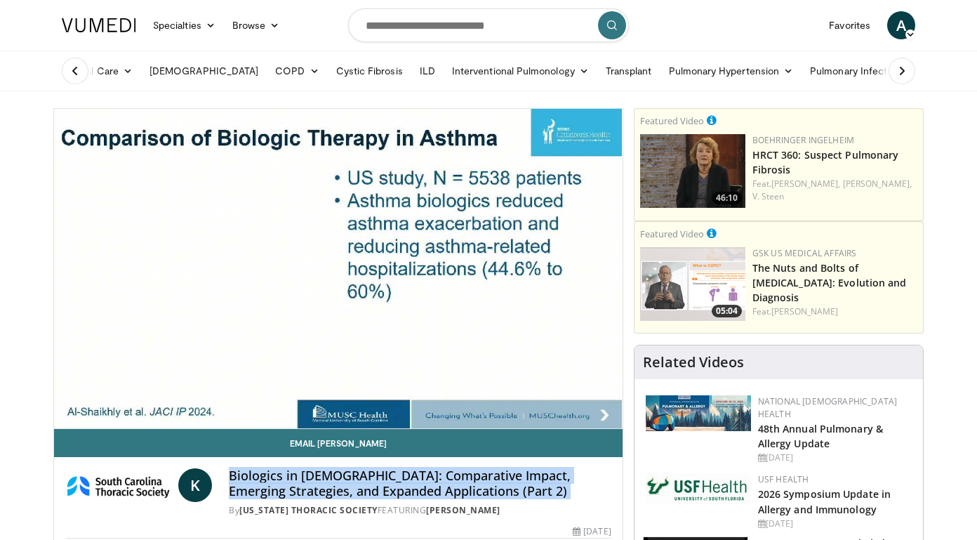
click at [394, 481] on h4 "Biologics in Asthma: Comparative Impact, Emerging Strategies, and Expanded Appl…" at bounding box center [420, 483] width 382 height 30
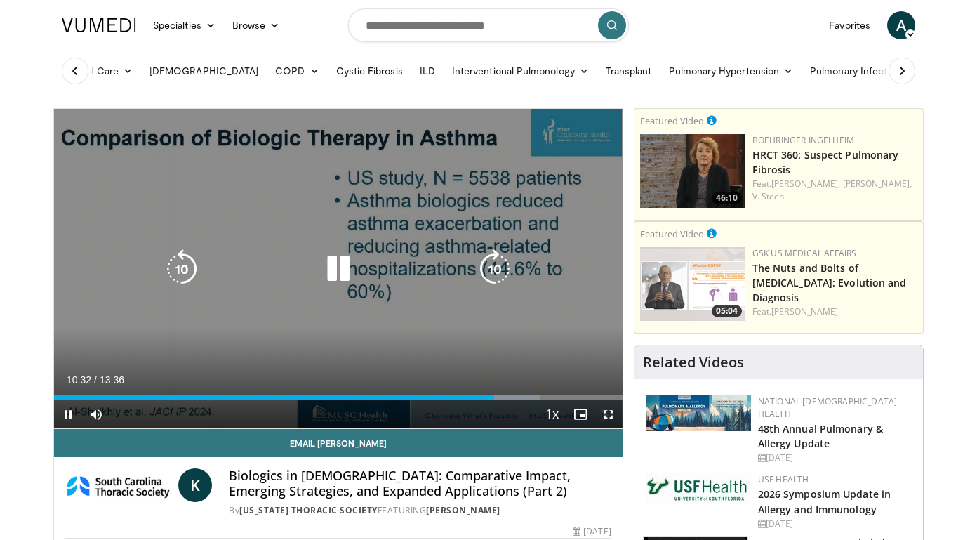
click at [347, 262] on icon "Video Player" at bounding box center [338, 268] width 39 height 39
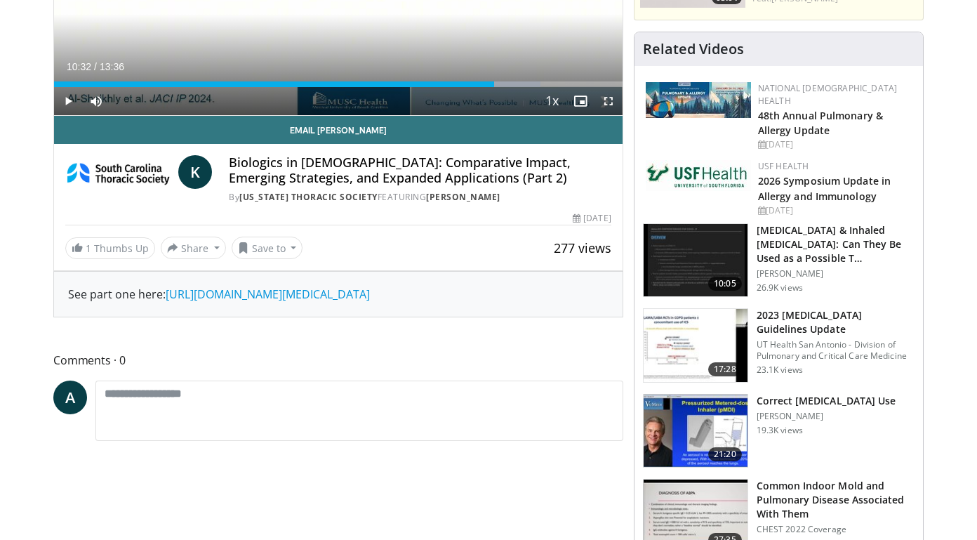
scroll to position [377, 0]
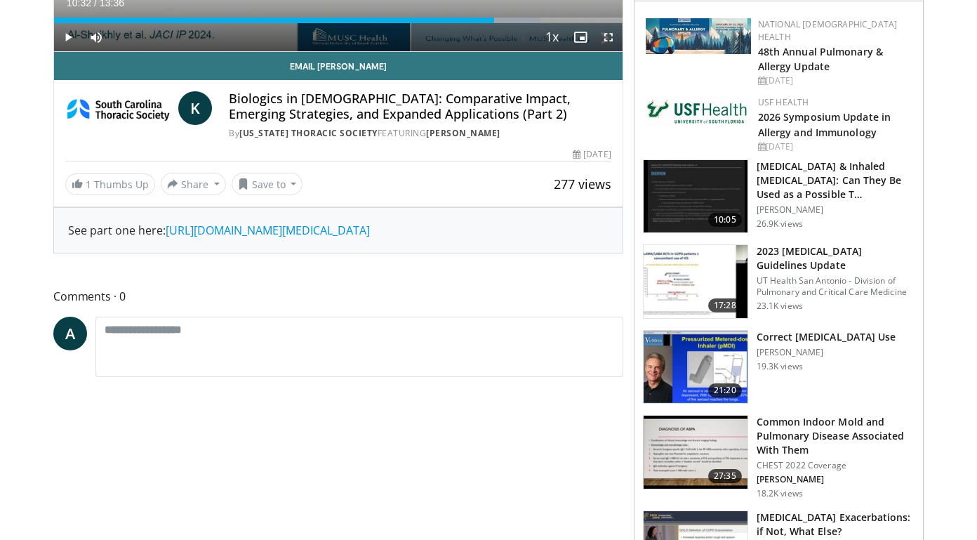
click at [84, 293] on span "Comments 0" at bounding box center [338, 296] width 570 height 18
click at [145, 303] on span "Comments 0" at bounding box center [338, 296] width 570 height 18
drag, startPoint x: 154, startPoint y: 297, endPoint x: 42, endPoint y: 279, distance: 113.8
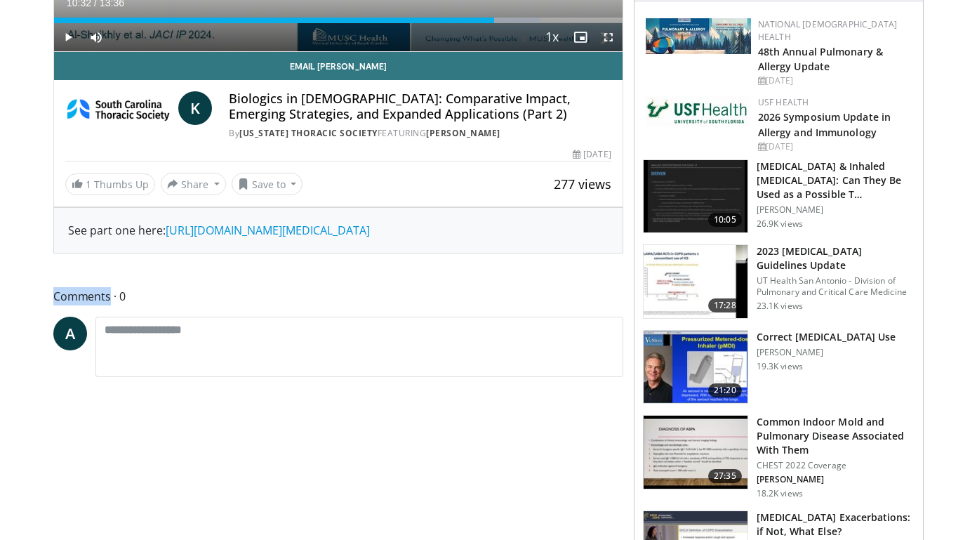
drag, startPoint x: 52, startPoint y: 296, endPoint x: 123, endPoint y: 298, distance: 70.9
click at [123, 298] on span "Comments 0" at bounding box center [338, 296] width 570 height 18
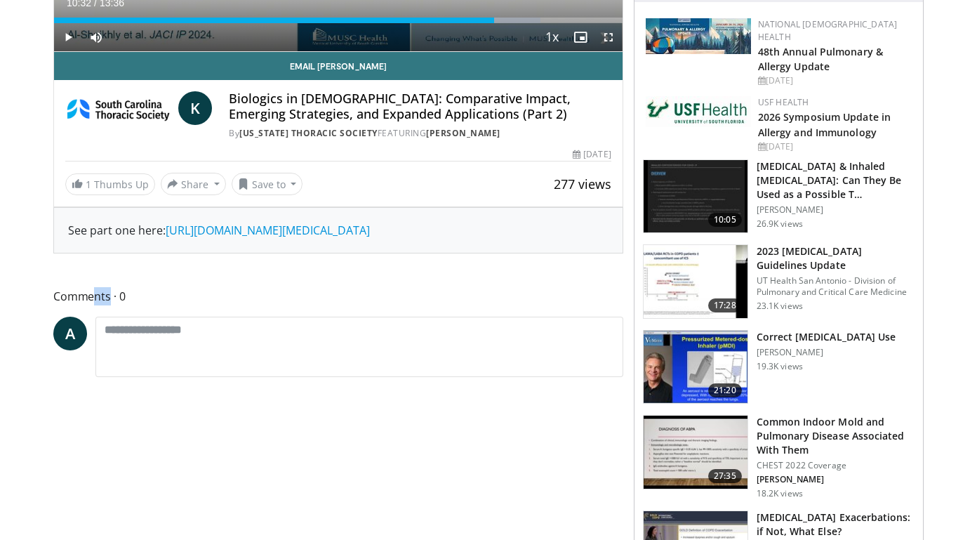
drag, startPoint x: 135, startPoint y: 300, endPoint x: 92, endPoint y: 298, distance: 43.6
click at [92, 298] on span "Comments 0" at bounding box center [338, 296] width 570 height 18
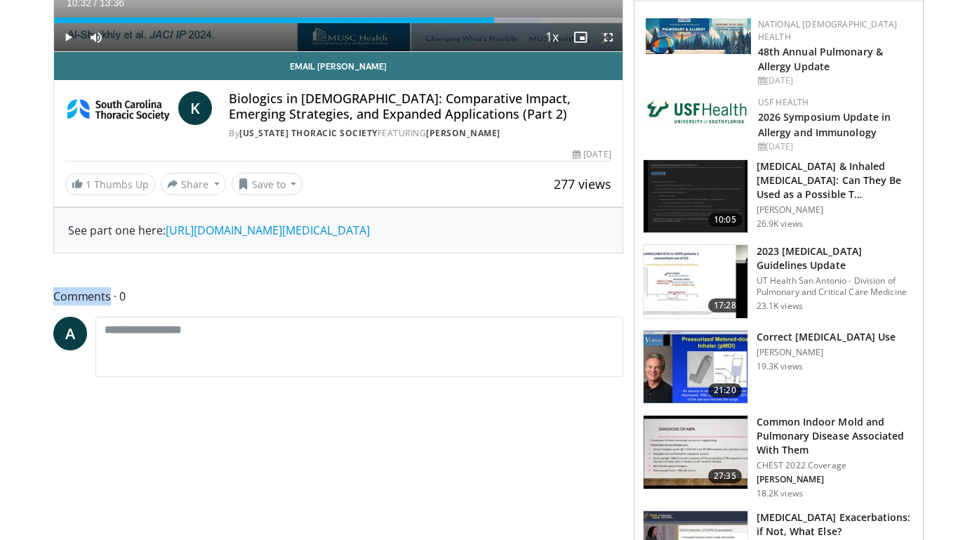
click at [70, 291] on span "Comments 0" at bounding box center [338, 296] width 570 height 18
drag, startPoint x: 39, startPoint y: 295, endPoint x: 121, endPoint y: 300, distance: 83.0
click at [121, 300] on span "Comments 0" at bounding box center [338, 296] width 570 height 18
drag, startPoint x: 58, startPoint y: 294, endPoint x: 146, endPoint y: 300, distance: 88.0
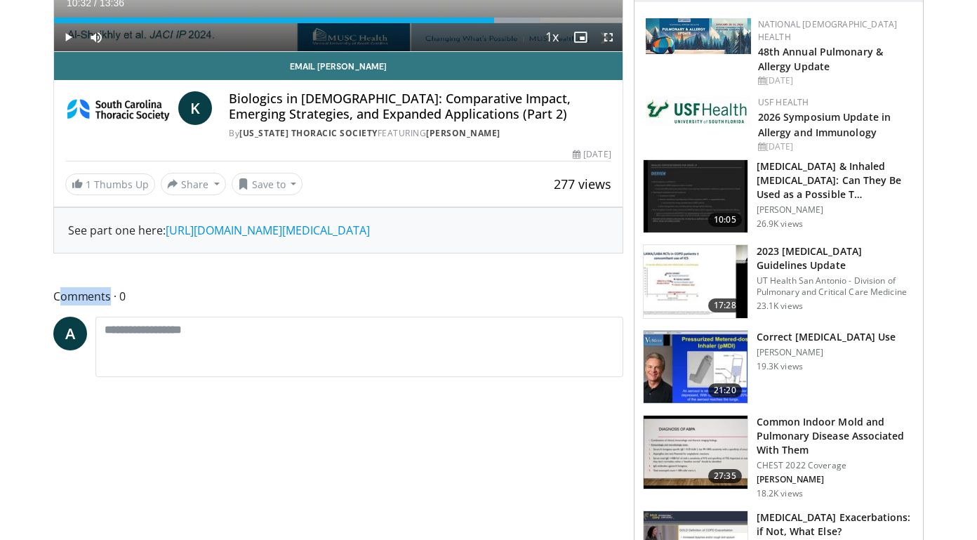
click at [147, 300] on span "Comments 0" at bounding box center [338, 296] width 570 height 18
click at [146, 300] on span "Comments 0" at bounding box center [338, 296] width 570 height 18
drag, startPoint x: 52, startPoint y: 293, endPoint x: 139, endPoint y: 305, distance: 87.8
click at [117, 298] on span "Comments 0" at bounding box center [338, 296] width 570 height 18
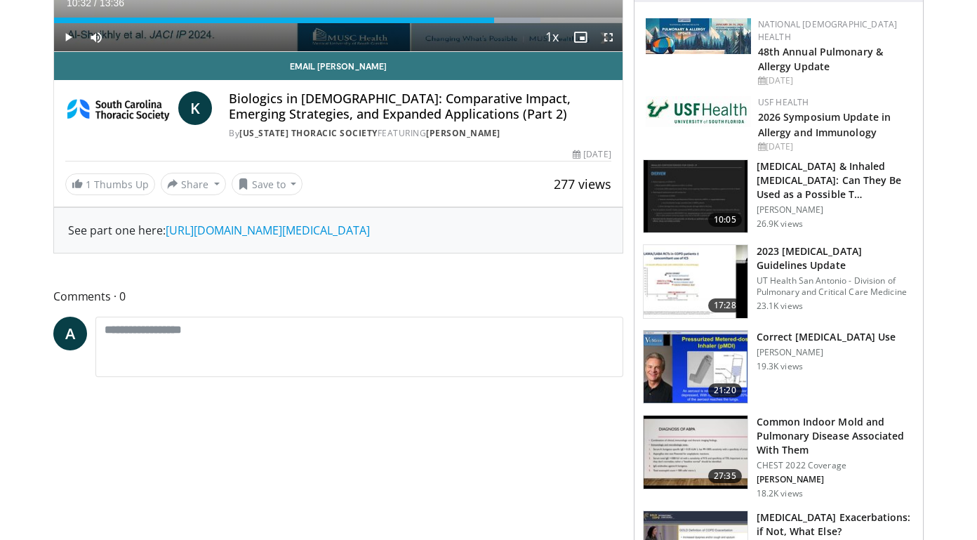
drag, startPoint x: 122, startPoint y: 297, endPoint x: 34, endPoint y: 296, distance: 88.4
click at [56, 298] on span "Comments 0" at bounding box center [338, 296] width 570 height 18
drag, startPoint x: 53, startPoint y: 295, endPoint x: 122, endPoint y: 300, distance: 68.9
click at [122, 300] on span "Comments 0" at bounding box center [338, 296] width 570 height 18
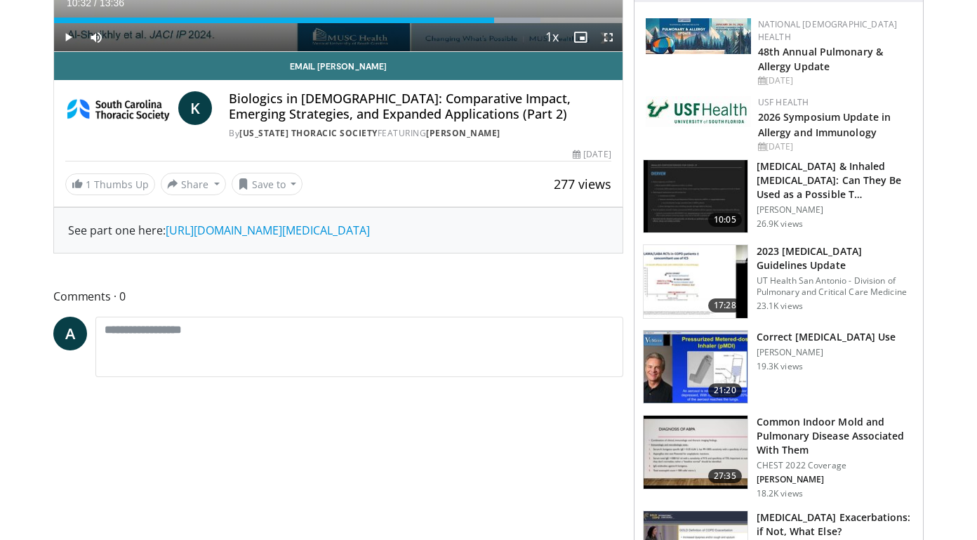
click at [122, 300] on span "Comments 0" at bounding box center [338, 296] width 570 height 18
click at [63, 300] on span "Comments 0" at bounding box center [338, 296] width 570 height 18
drag, startPoint x: 56, startPoint y: 295, endPoint x: 201, endPoint y: 413, distance: 186.6
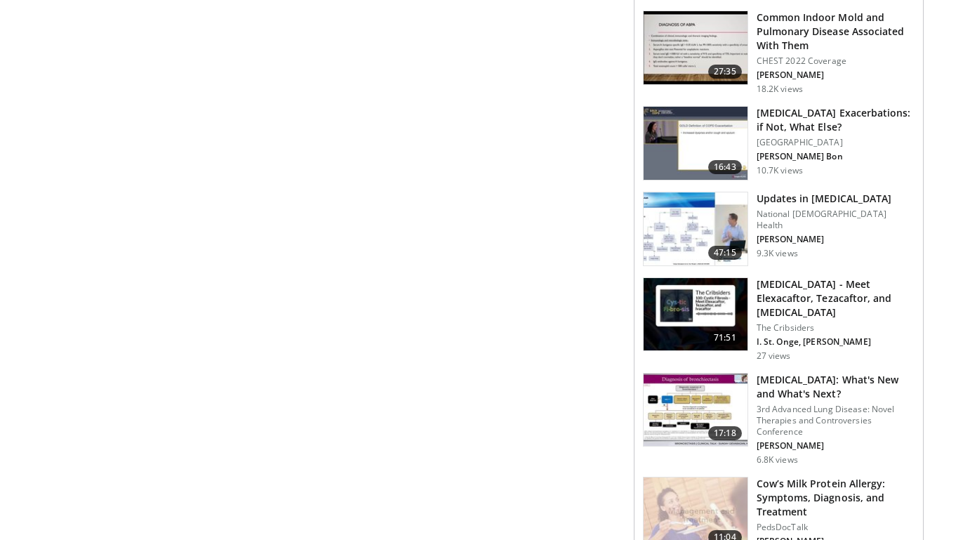
scroll to position [772, 0]
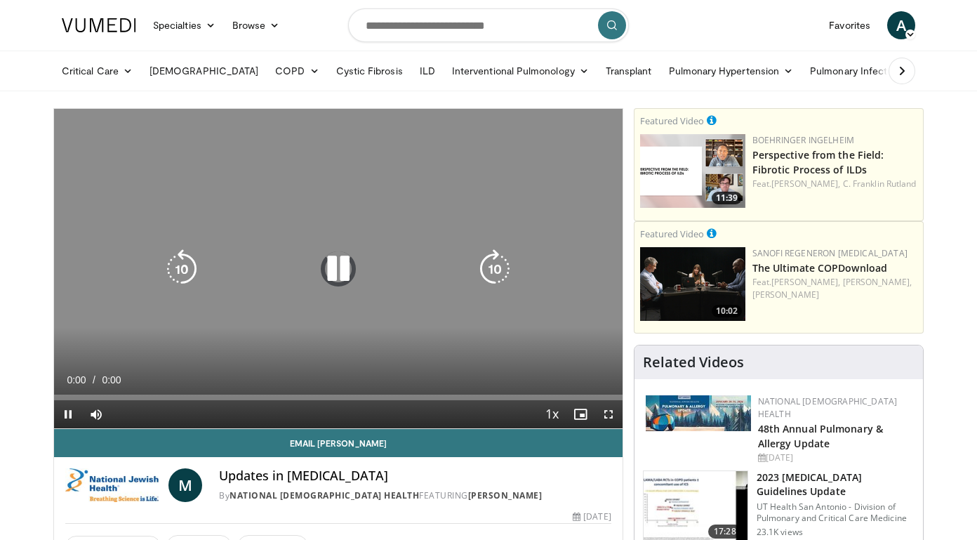
click at [333, 270] on icon "Video Player" at bounding box center [338, 268] width 39 height 39
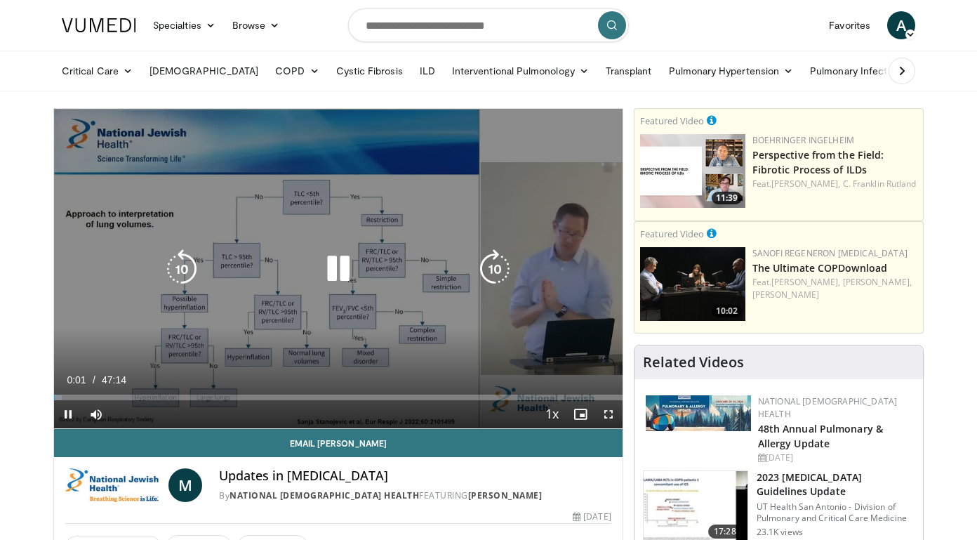
click at [333, 267] on icon "Video Player" at bounding box center [338, 268] width 39 height 39
